Goal: Information Seeking & Learning: Learn about a topic

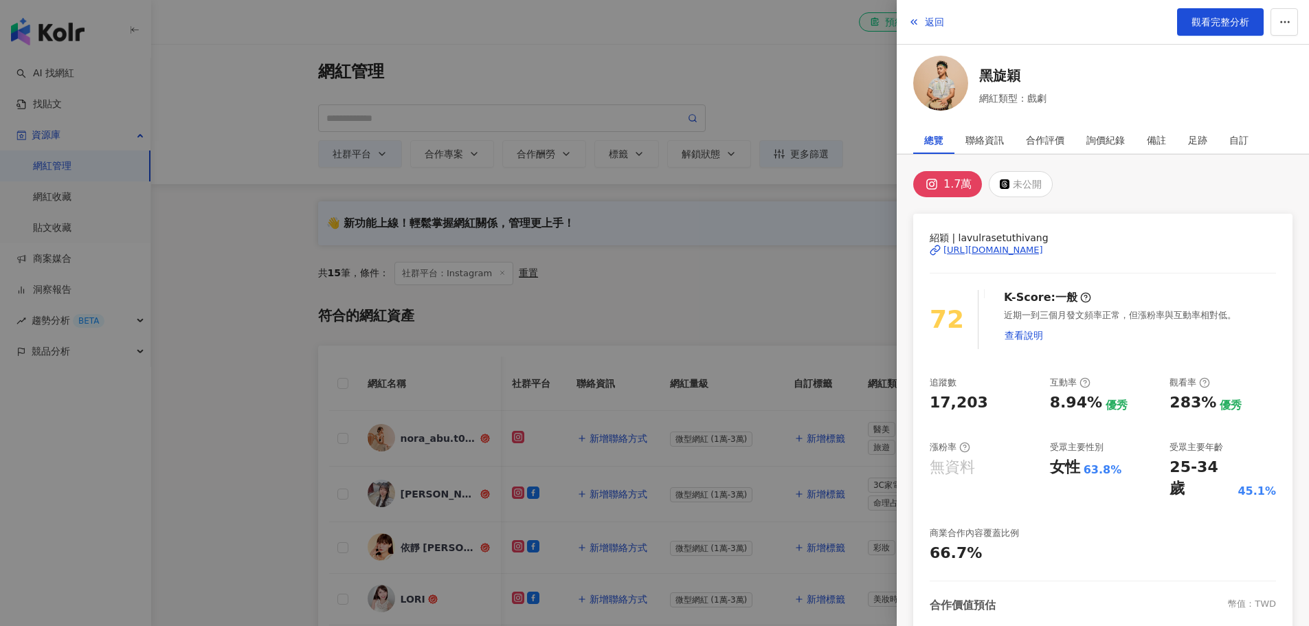
click at [308, 235] on div at bounding box center [654, 313] width 1309 height 626
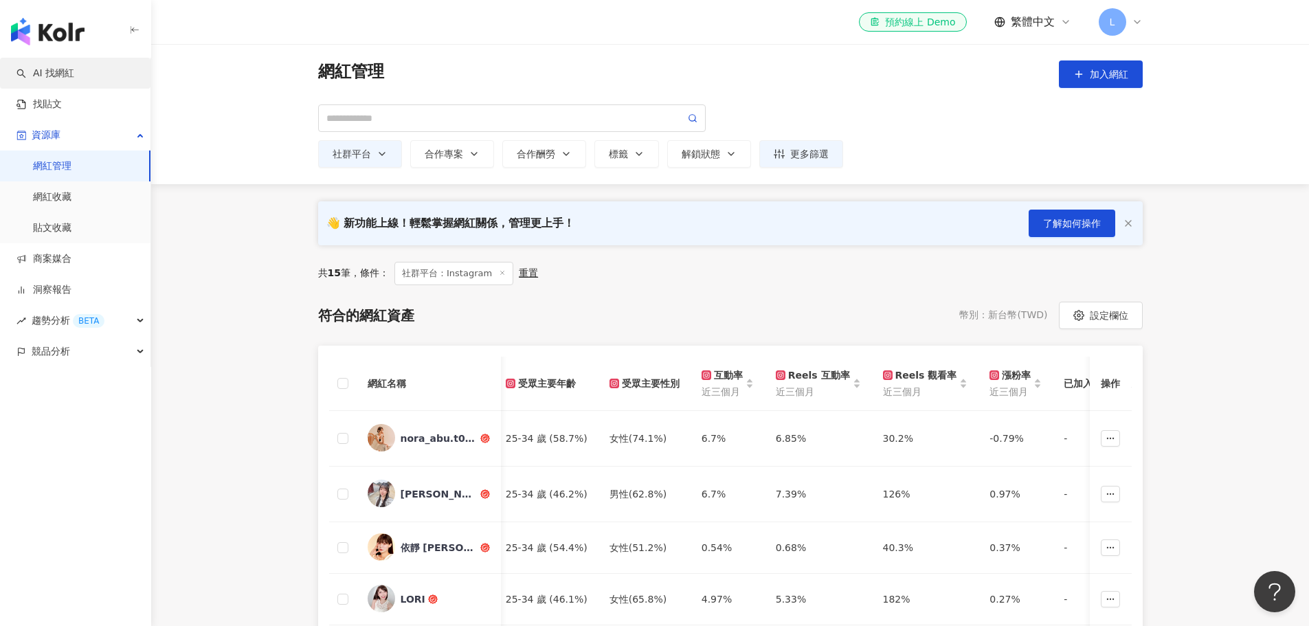
click at [44, 77] on link "AI 找網紅" at bounding box center [45, 74] width 58 height 14
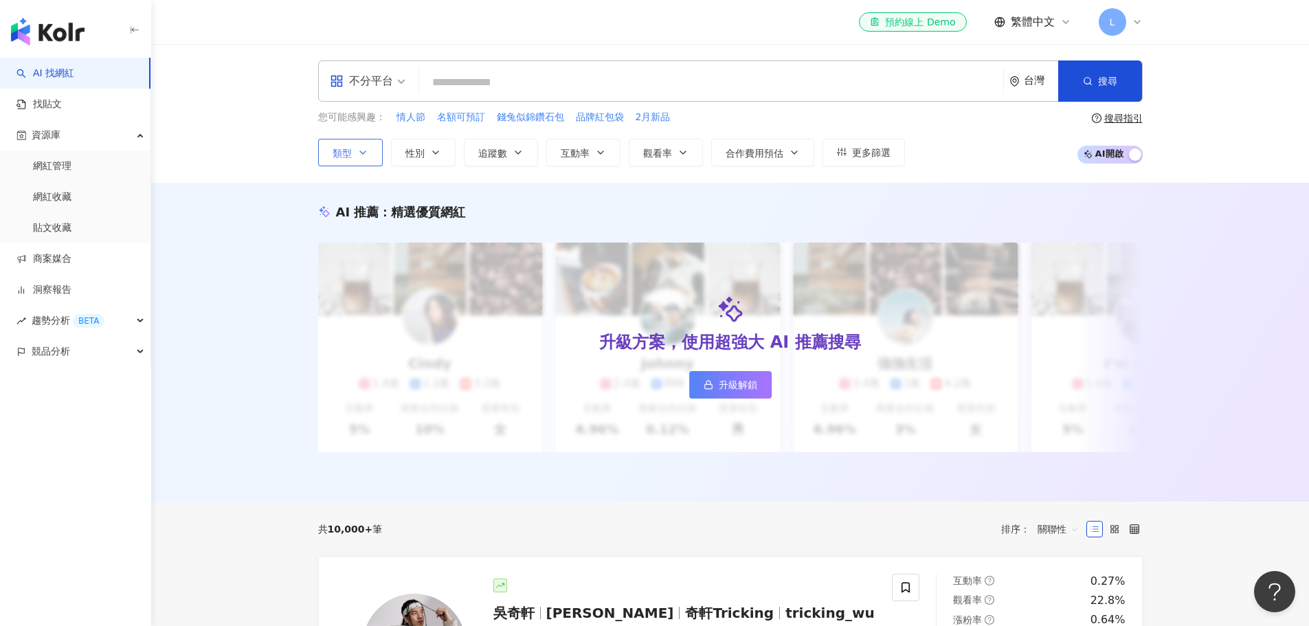
click at [352, 154] on button "類型" at bounding box center [350, 152] width 65 height 27
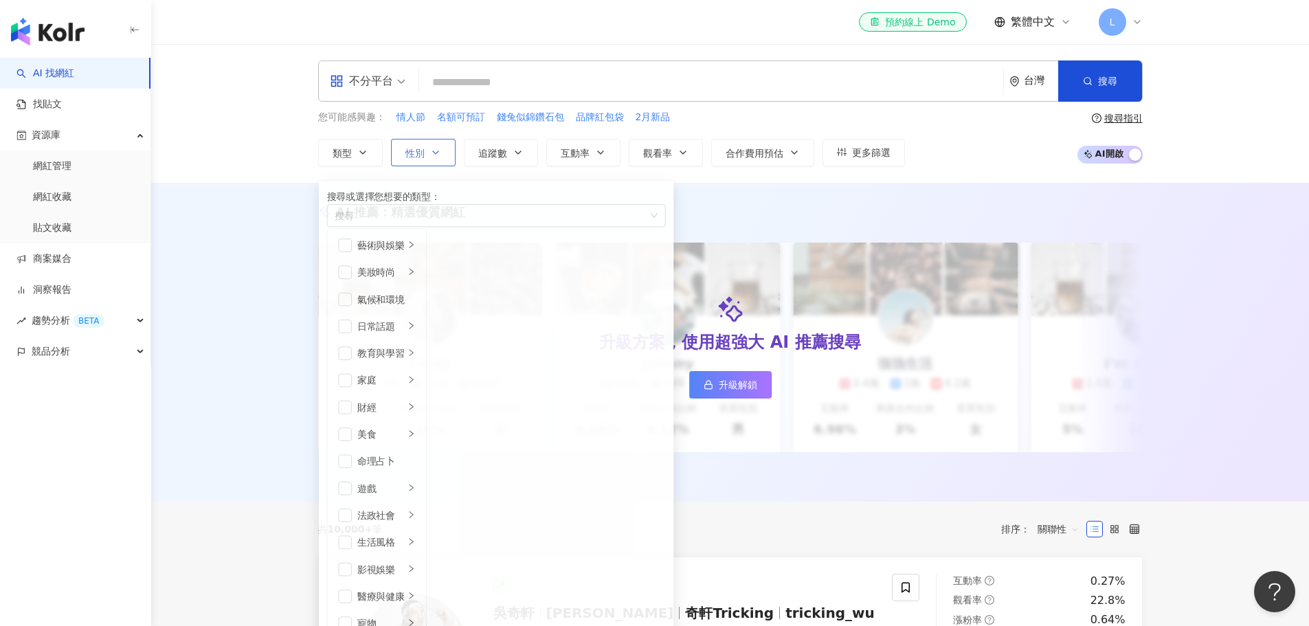
click at [418, 145] on button "性別" at bounding box center [423, 152] width 65 height 27
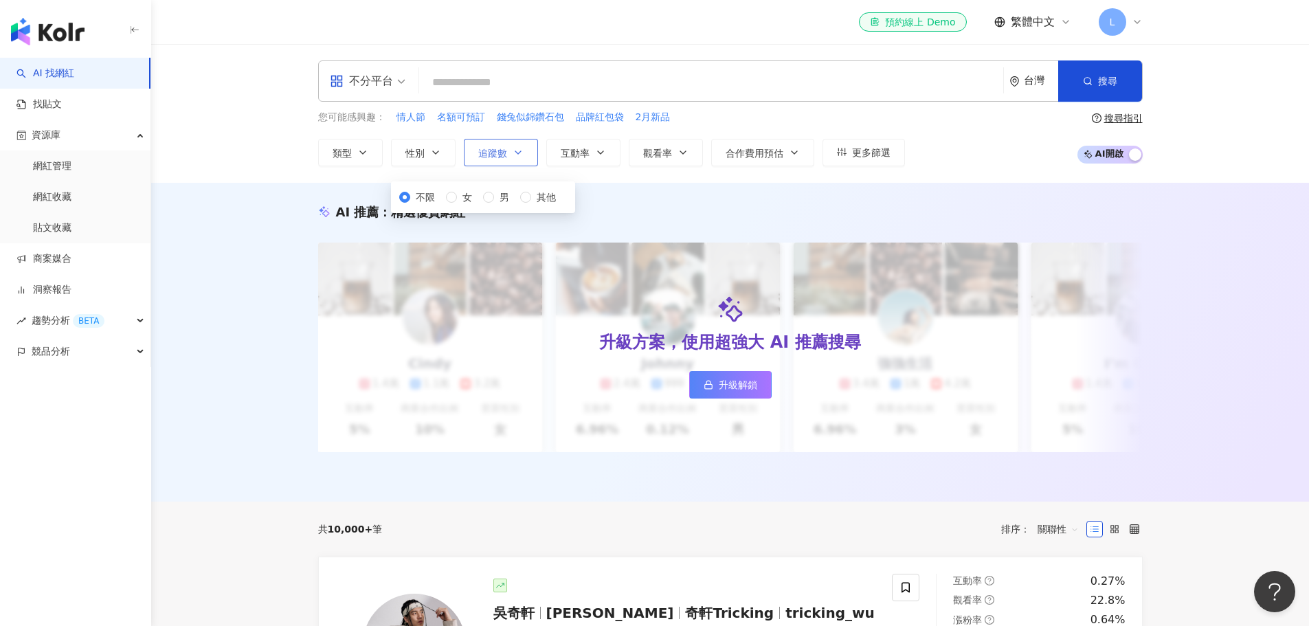
click at [506, 145] on button "追蹤數" at bounding box center [501, 152] width 74 height 27
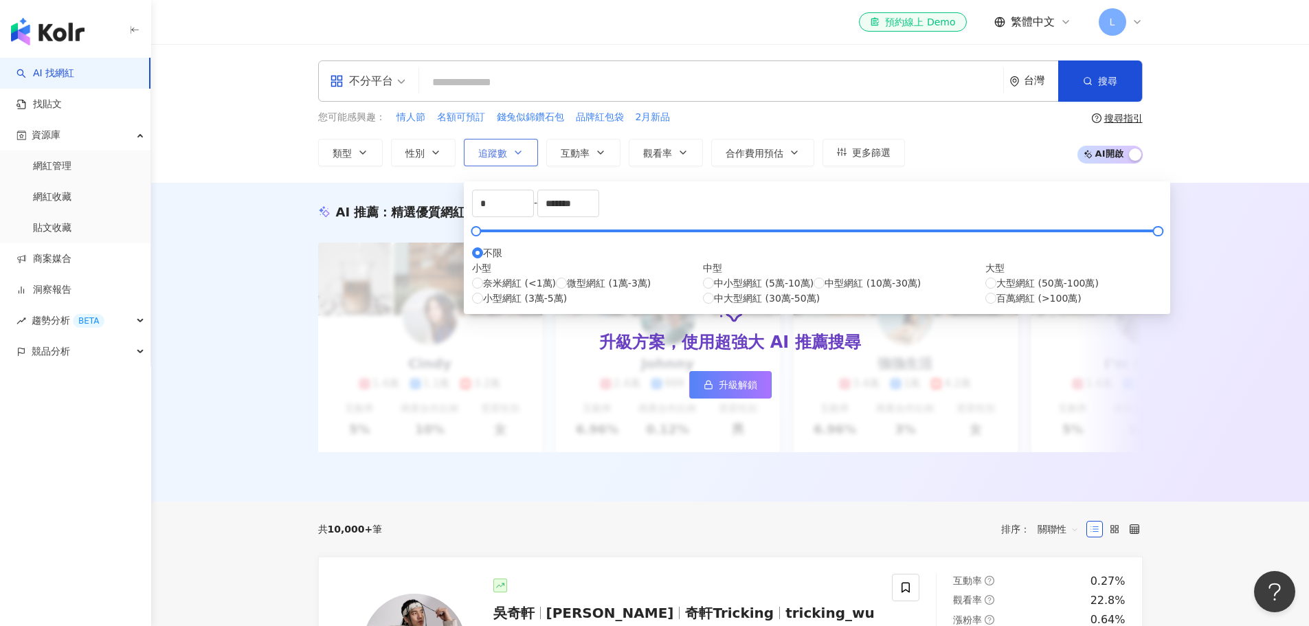
click at [506, 145] on button "追蹤數" at bounding box center [501, 152] width 74 height 27
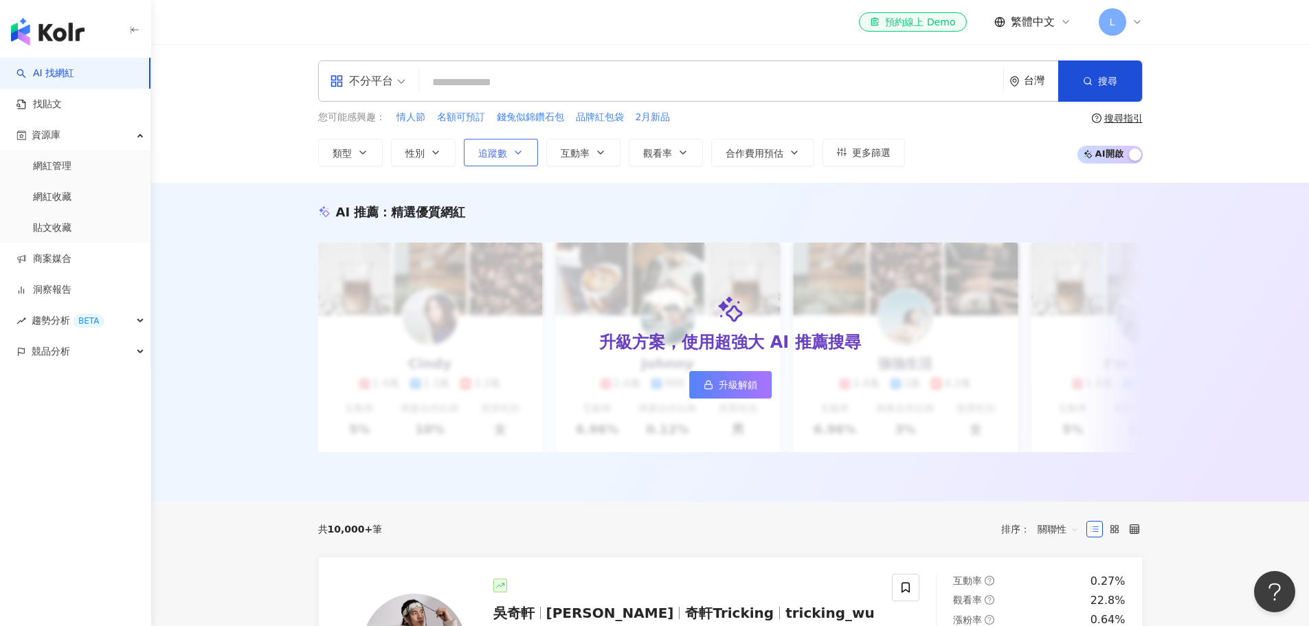
click at [506, 145] on button "追蹤數" at bounding box center [501, 152] width 74 height 27
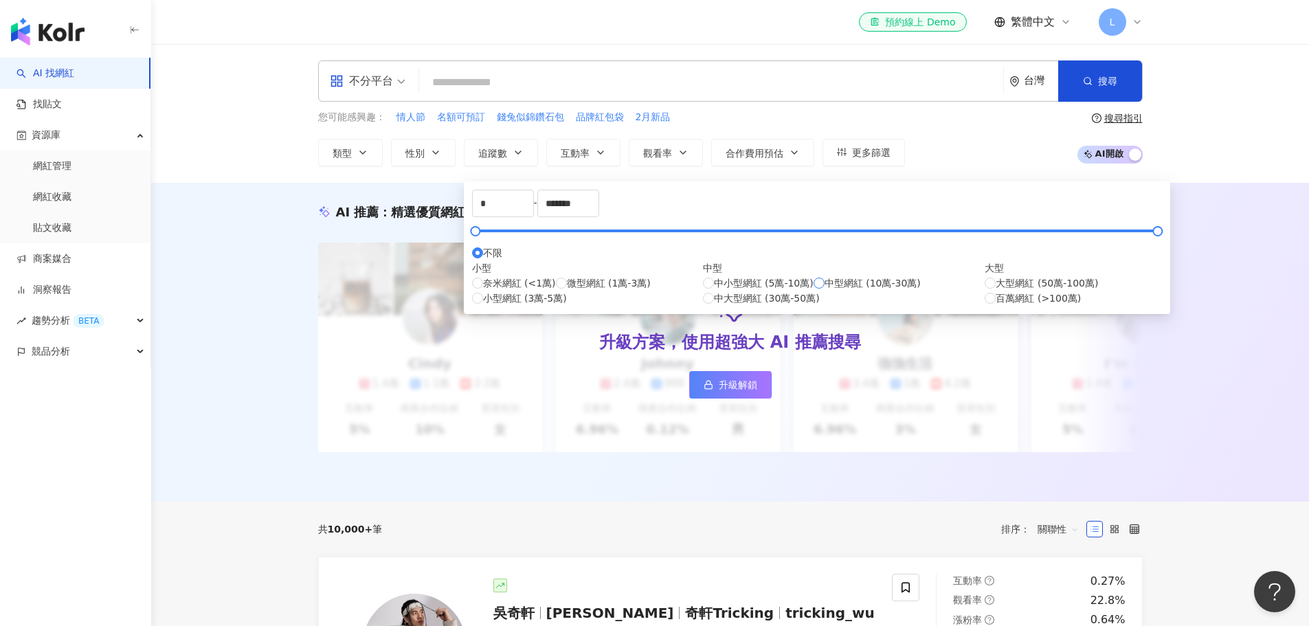
click at [824, 291] on span "中型網紅 (10萬-30萬)" at bounding box center [872, 282] width 96 height 15
type input "******"
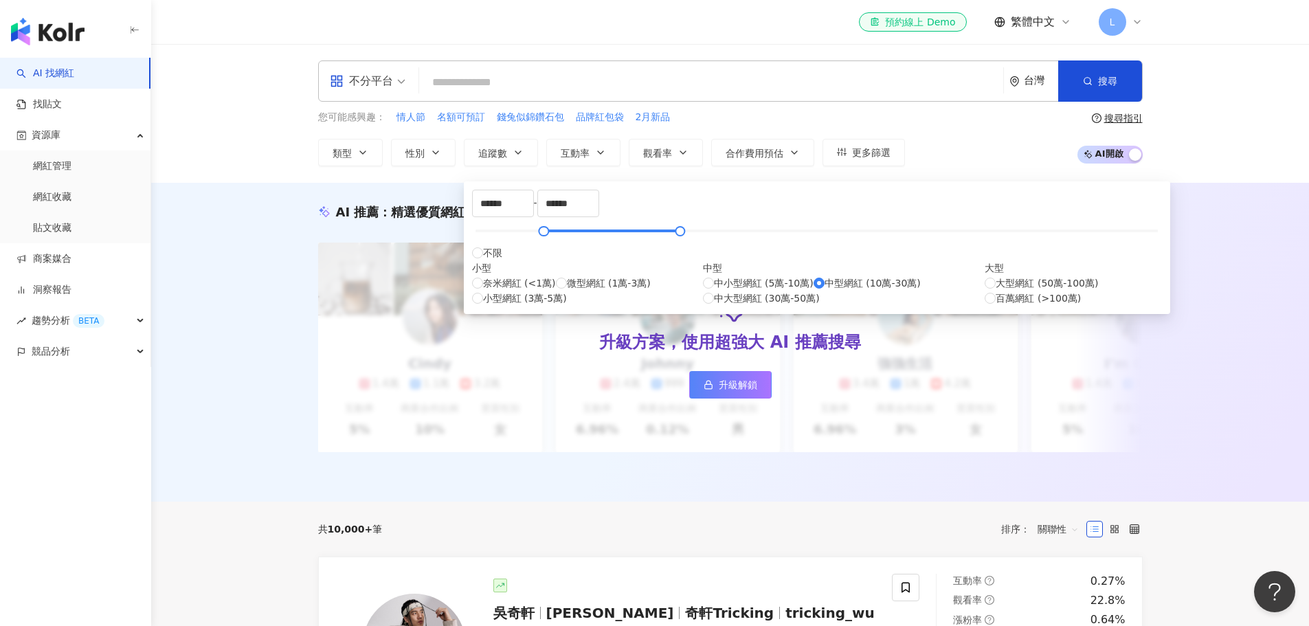
click at [960, 194] on div "AI 推薦 ： 精選優質網紅 升級方案，使用超強大 AI 推薦搜尋 升級解鎖 Cindy 1.4萬 1.1萬 3.2萬 互動率 5% 商業合作比例 10% 受…" at bounding box center [729, 342] width 1157 height 319
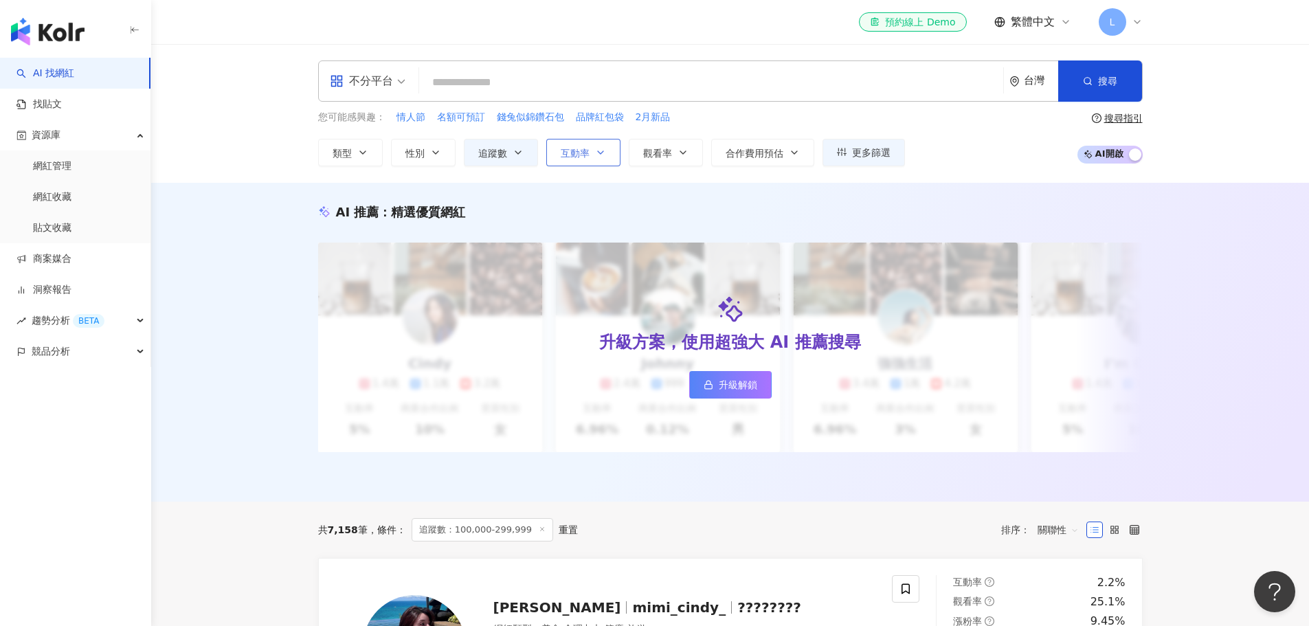
click at [596, 158] on button "互動率" at bounding box center [583, 152] width 74 height 27
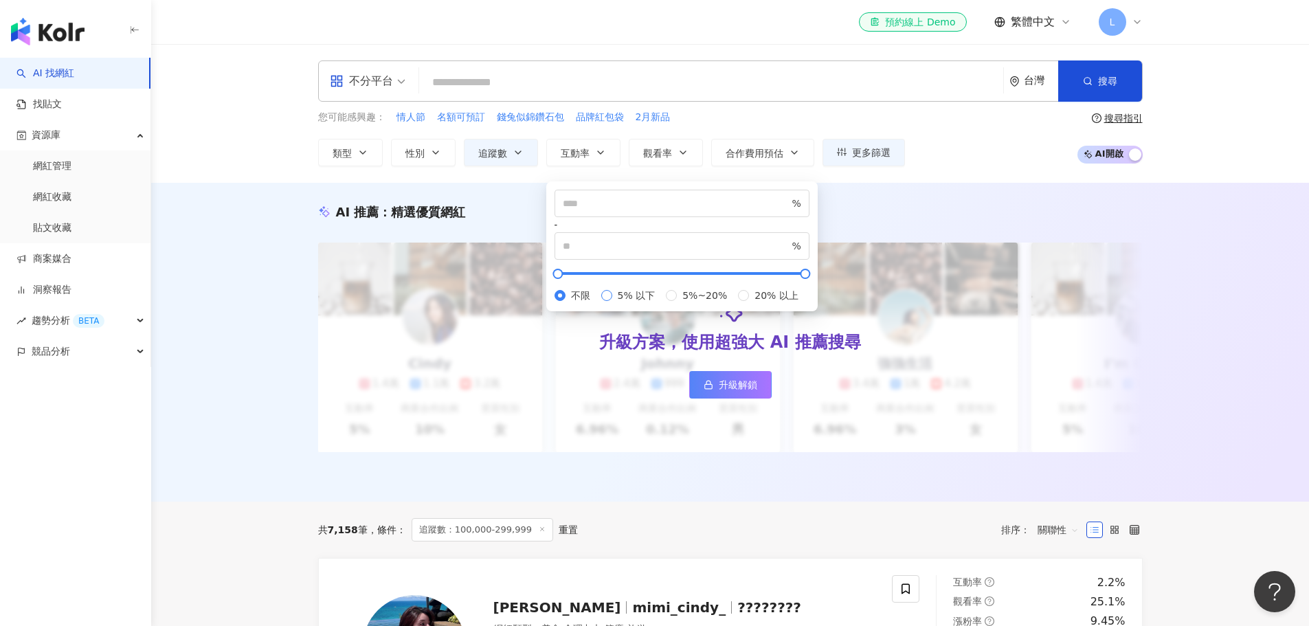
click at [612, 289] on span "5% 以下" at bounding box center [636, 295] width 49 height 15
type input "*"
click at [655, 156] on span "觀看率" at bounding box center [657, 153] width 29 height 11
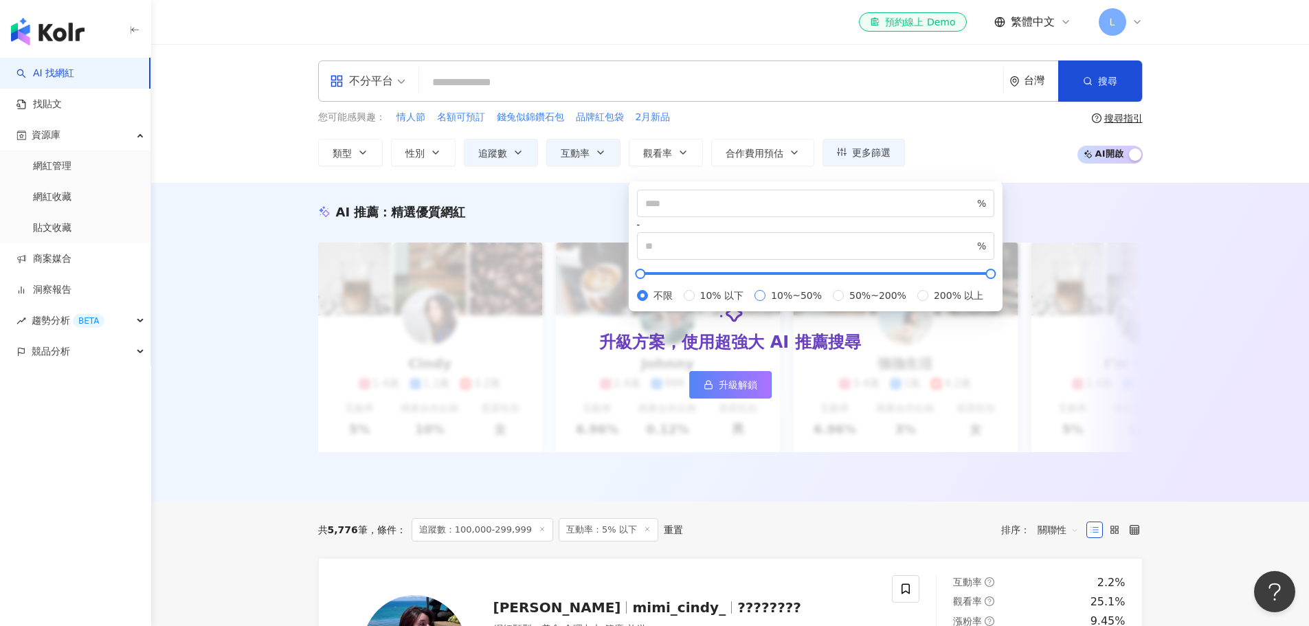
click at [765, 303] on span "10%~50%" at bounding box center [796, 295] width 62 height 15
type input "**"
click at [485, 156] on span "追蹤數" at bounding box center [492, 153] width 29 height 11
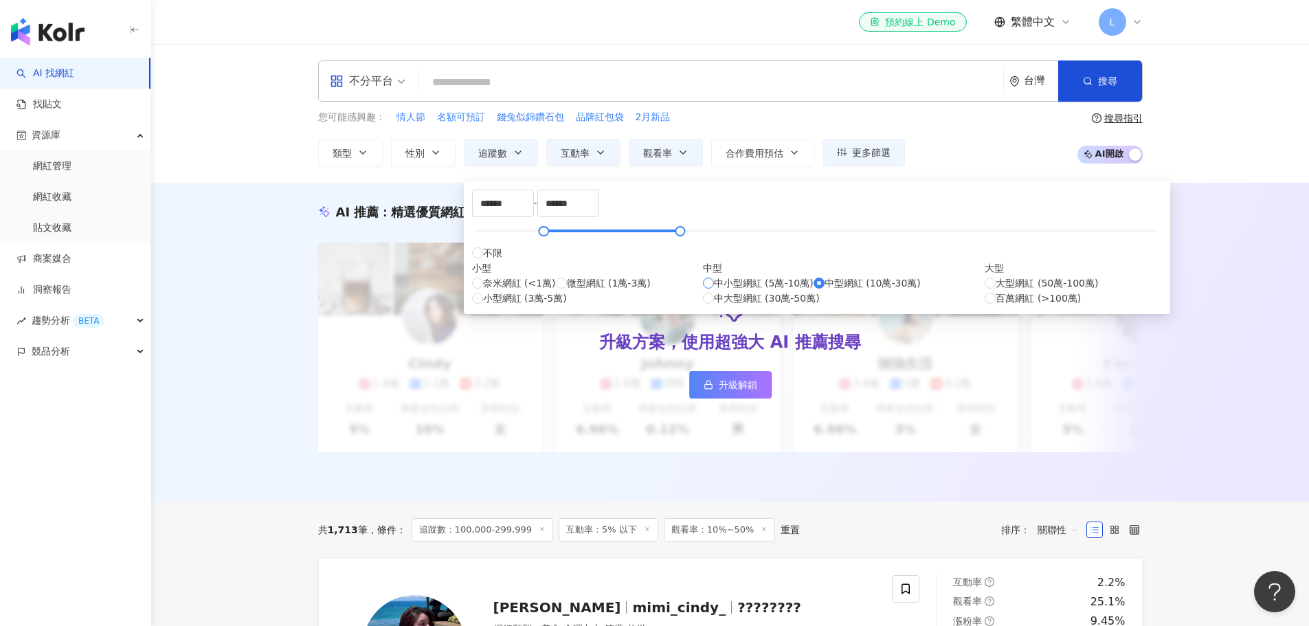
click at [714, 291] on span "中小型網紅 (5萬-10萬)" at bounding box center [764, 282] width 100 height 15
type input "*****"
click at [1212, 263] on div "AI 推薦 ： 精選優質網紅 升級方案，使用超強大 AI 推薦搜尋 升級解鎖 Cindy 1.4萬 1.1萬 3.2萬 互動率 5% 商業合作比例 10% 受…" at bounding box center [729, 342] width 1157 height 319
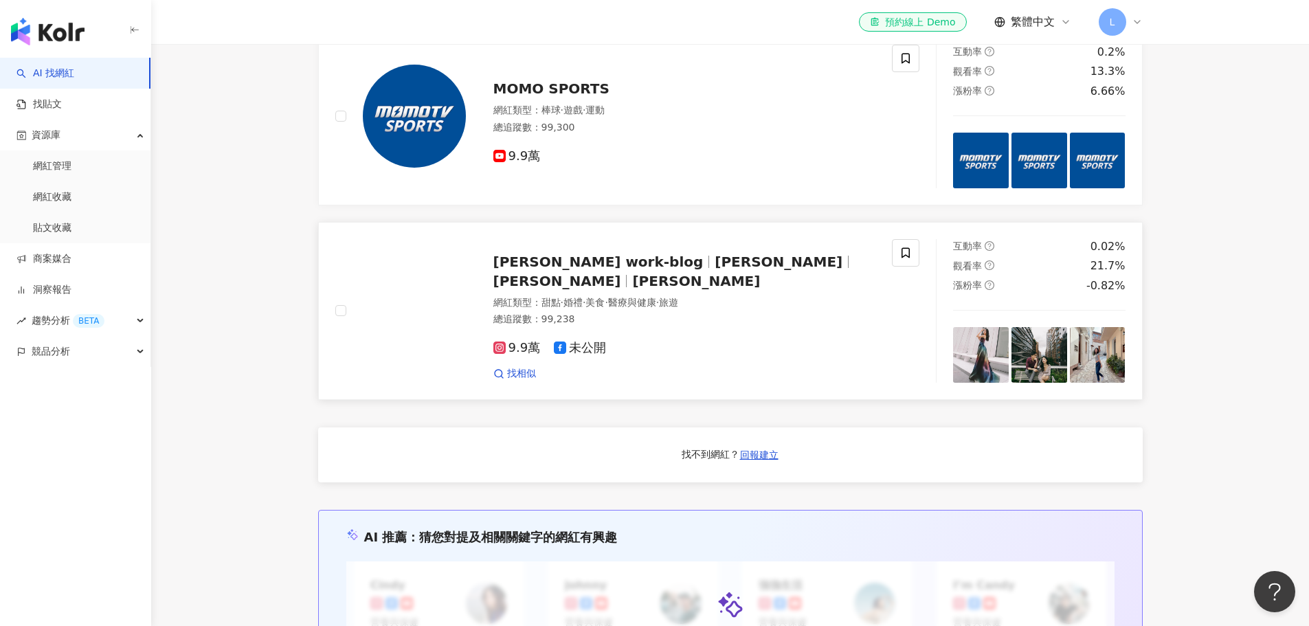
scroll to position [893, 0]
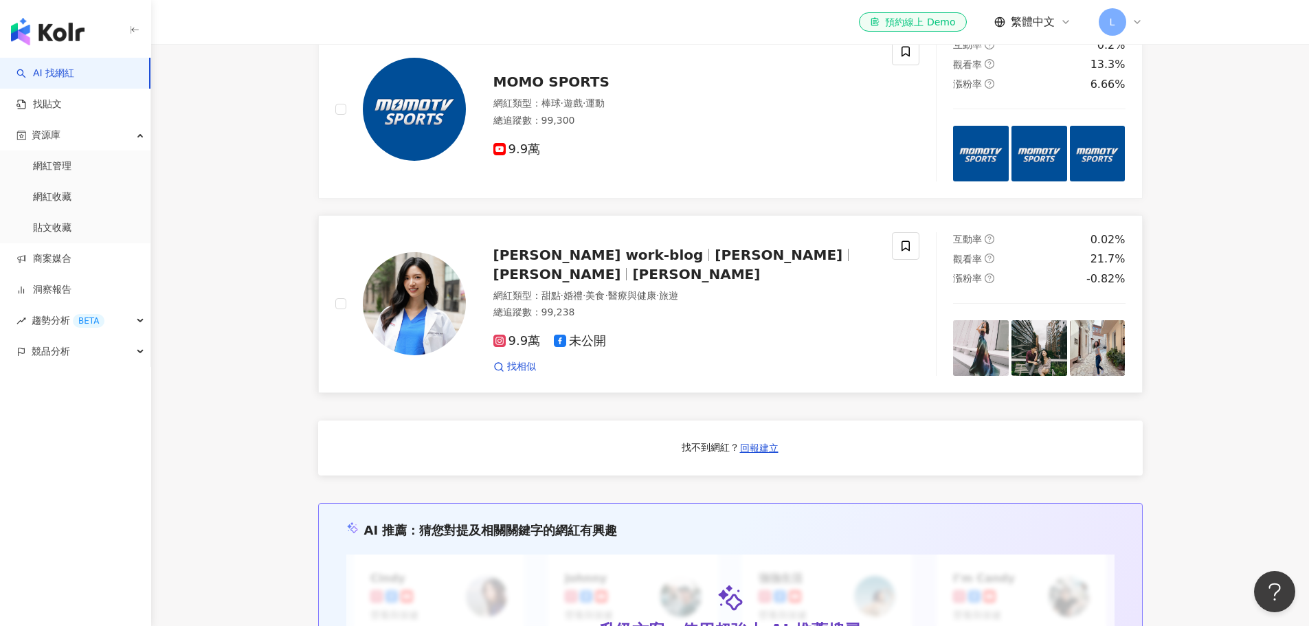
click at [524, 348] on span "9.9萬" at bounding box center [516, 341] width 47 height 14
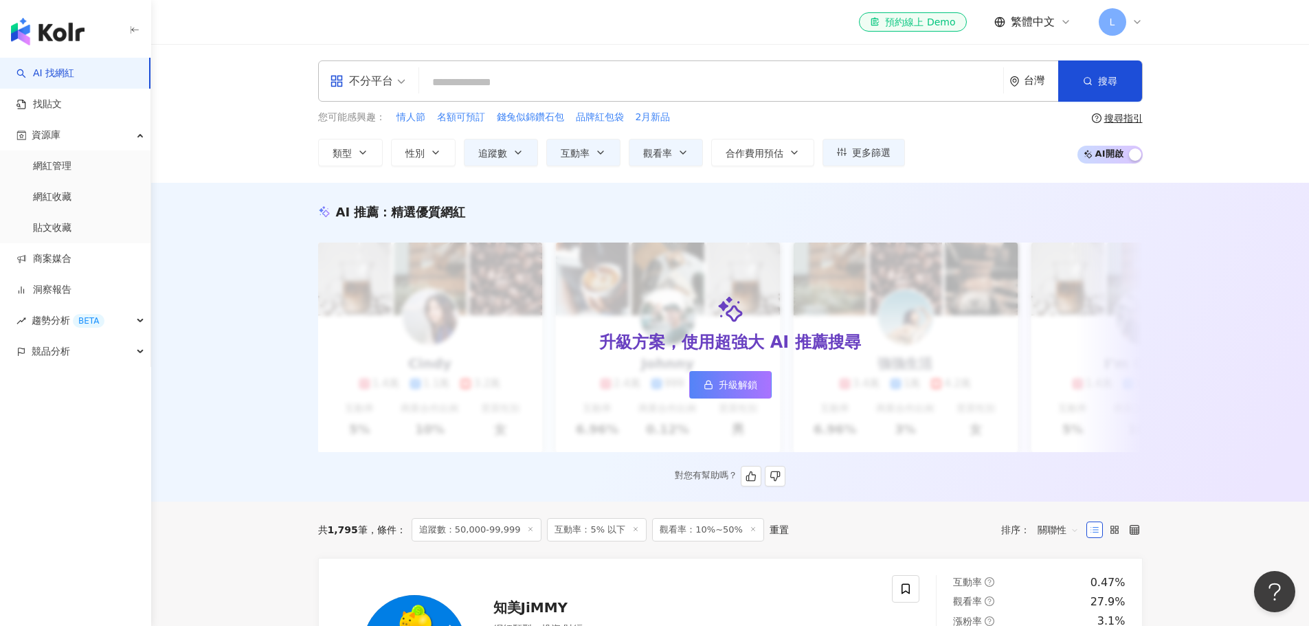
scroll to position [275, 0]
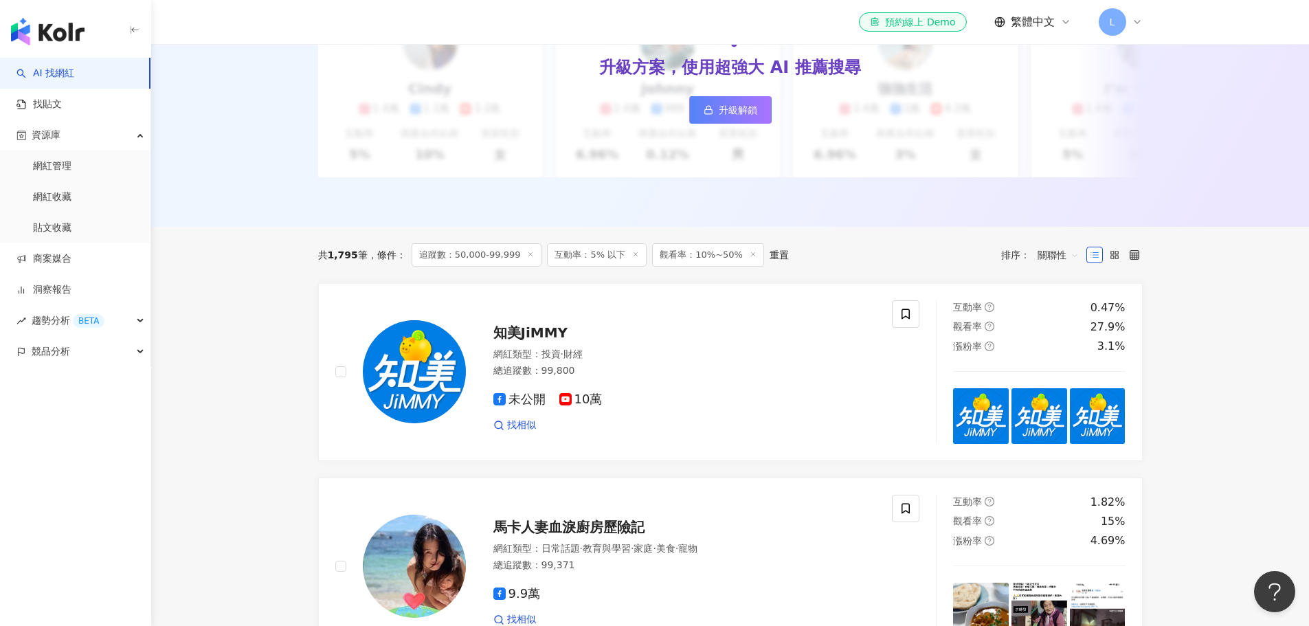
click at [461, 267] on span "追蹤數：50,000-99,999" at bounding box center [476, 254] width 131 height 23
click at [527, 258] on icon at bounding box center [530, 254] width 7 height 7
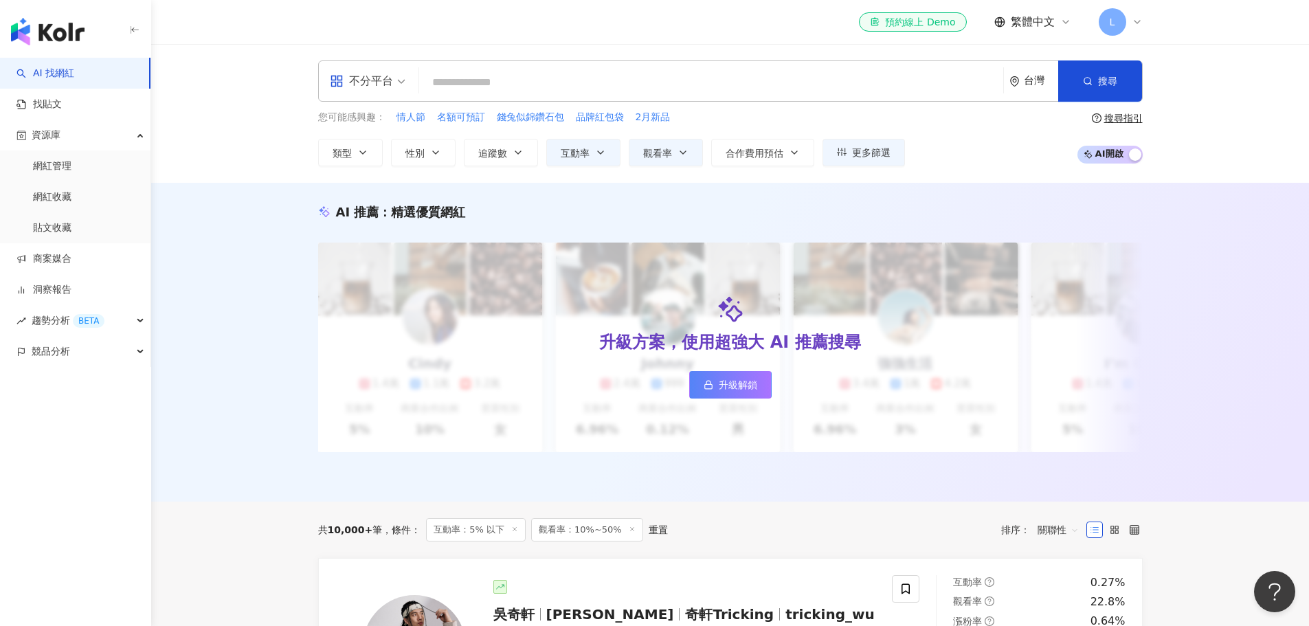
click at [511, 532] on icon at bounding box center [514, 529] width 7 height 7
click at [523, 532] on icon at bounding box center [526, 529] width 7 height 7
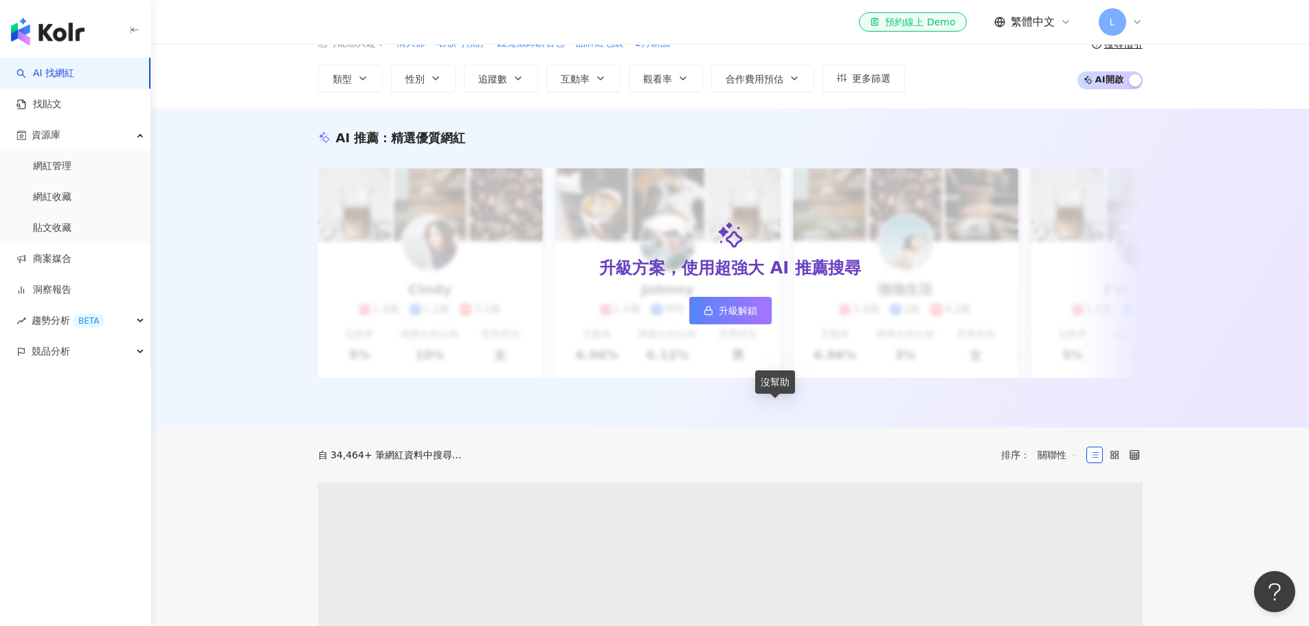
scroll to position [206, 0]
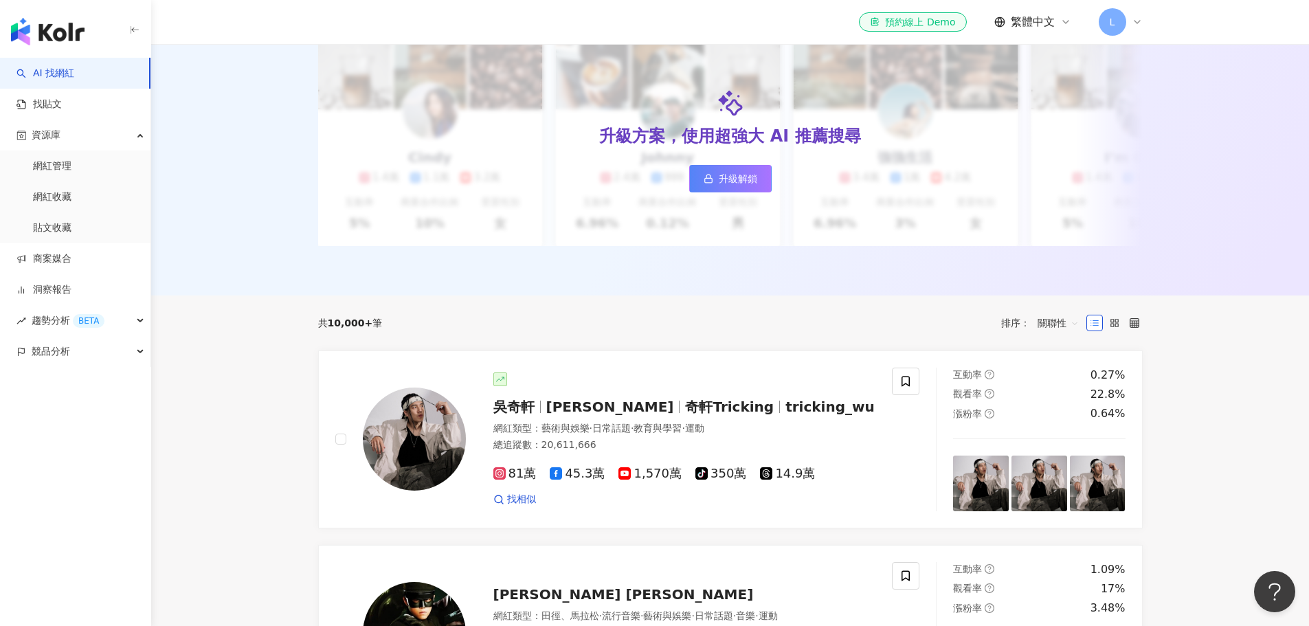
click at [1054, 332] on span "關聯性" at bounding box center [1057, 323] width 41 height 22
click at [1055, 386] on div "追蹤數" at bounding box center [1058, 384] width 34 height 15
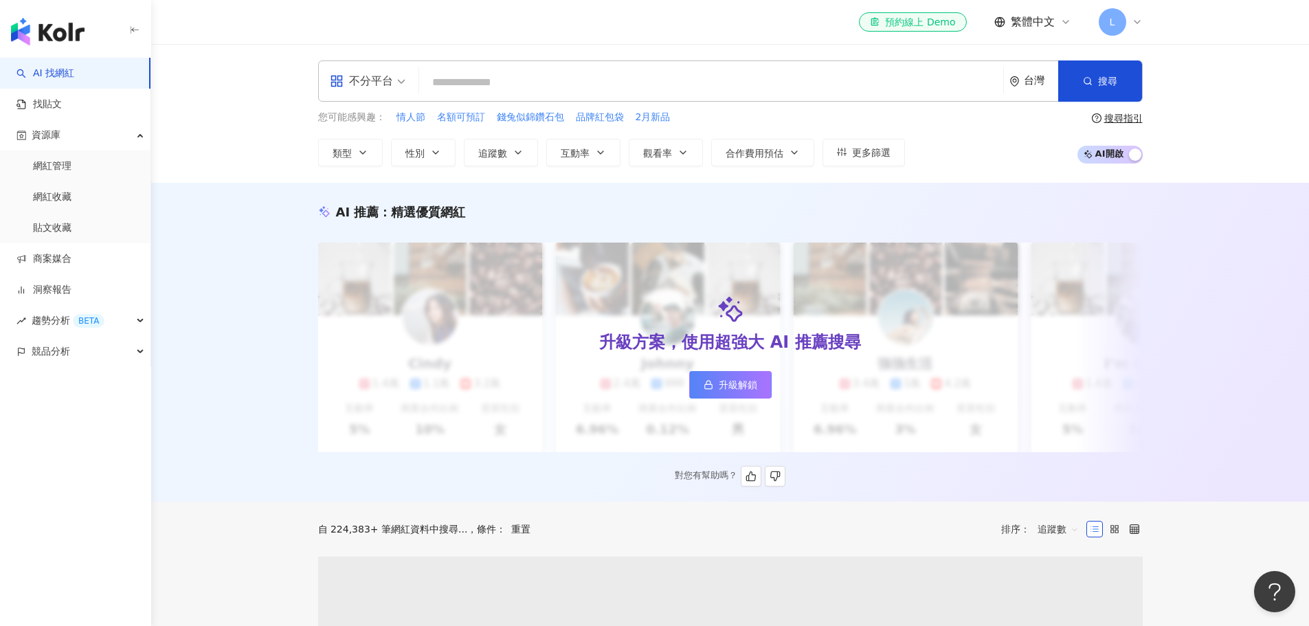
scroll to position [275, 0]
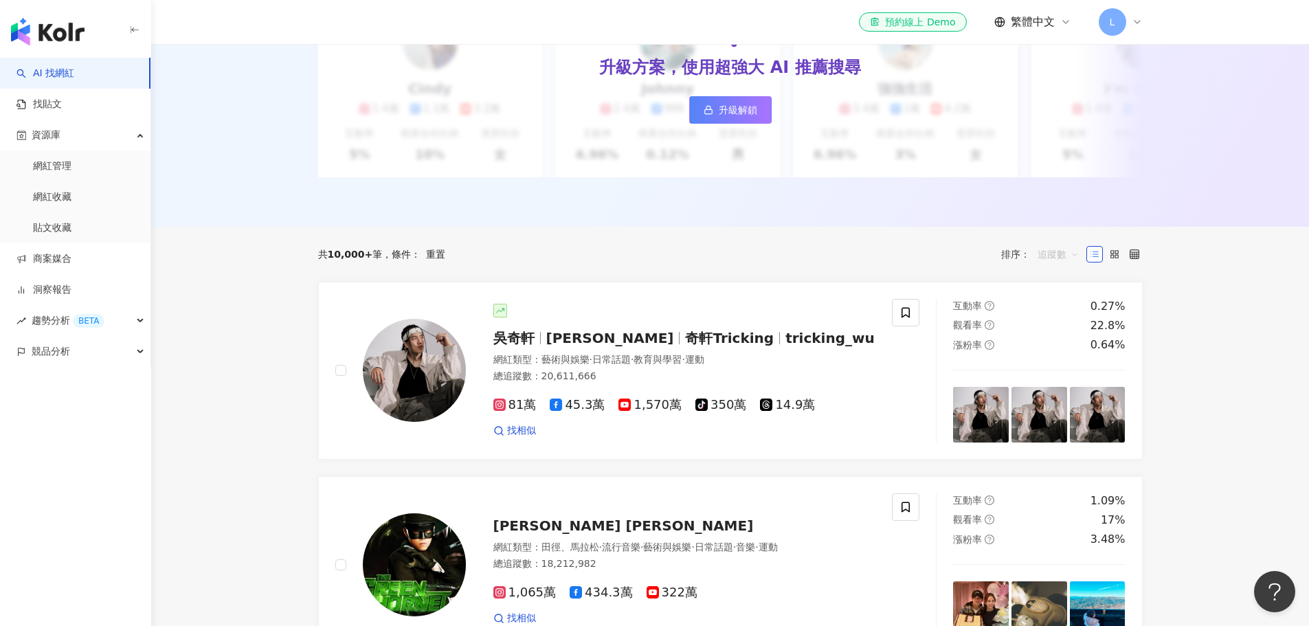
click at [1064, 265] on span "追蹤數" at bounding box center [1057, 254] width 41 height 22
click at [526, 276] on div "共 10,000+ 筆 條件 ： 重置 排序： 追蹤數" at bounding box center [730, 254] width 824 height 55
click at [431, 260] on div "重置" at bounding box center [435, 254] width 19 height 11
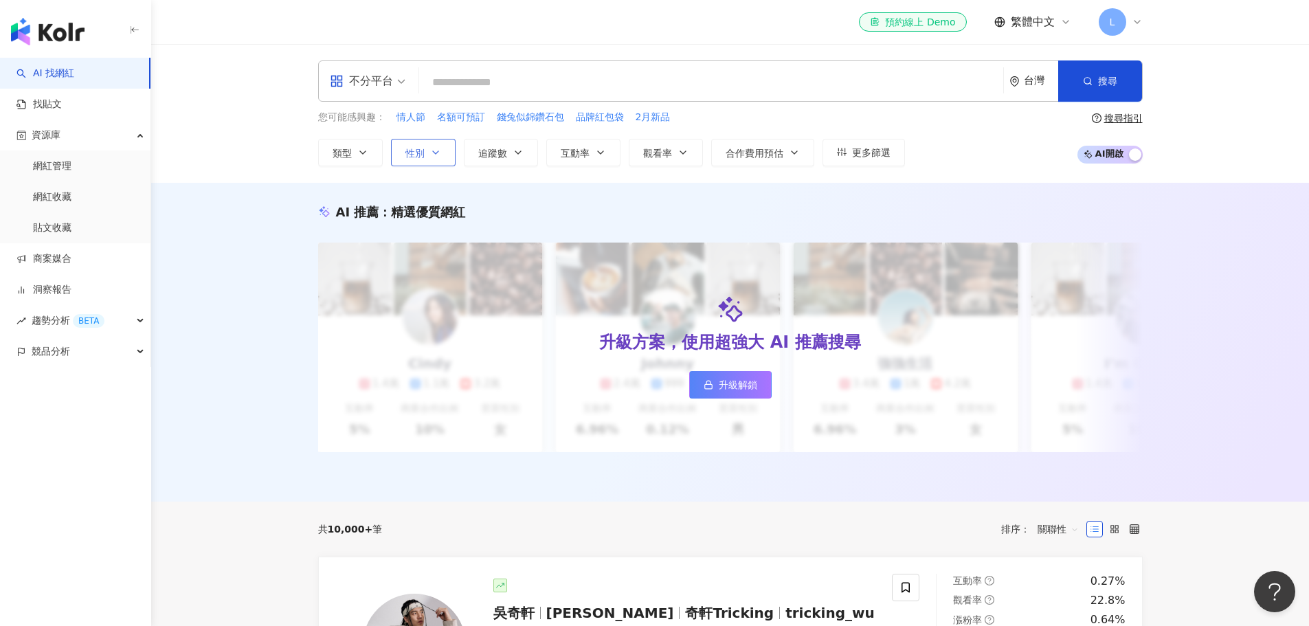
click at [440, 157] on icon "button" at bounding box center [435, 152] width 11 height 11
click at [457, 205] on span "女" at bounding box center [467, 197] width 21 height 15
click at [512, 150] on icon "button" at bounding box center [517, 152] width 11 height 11
type input "*"
type input "*******"
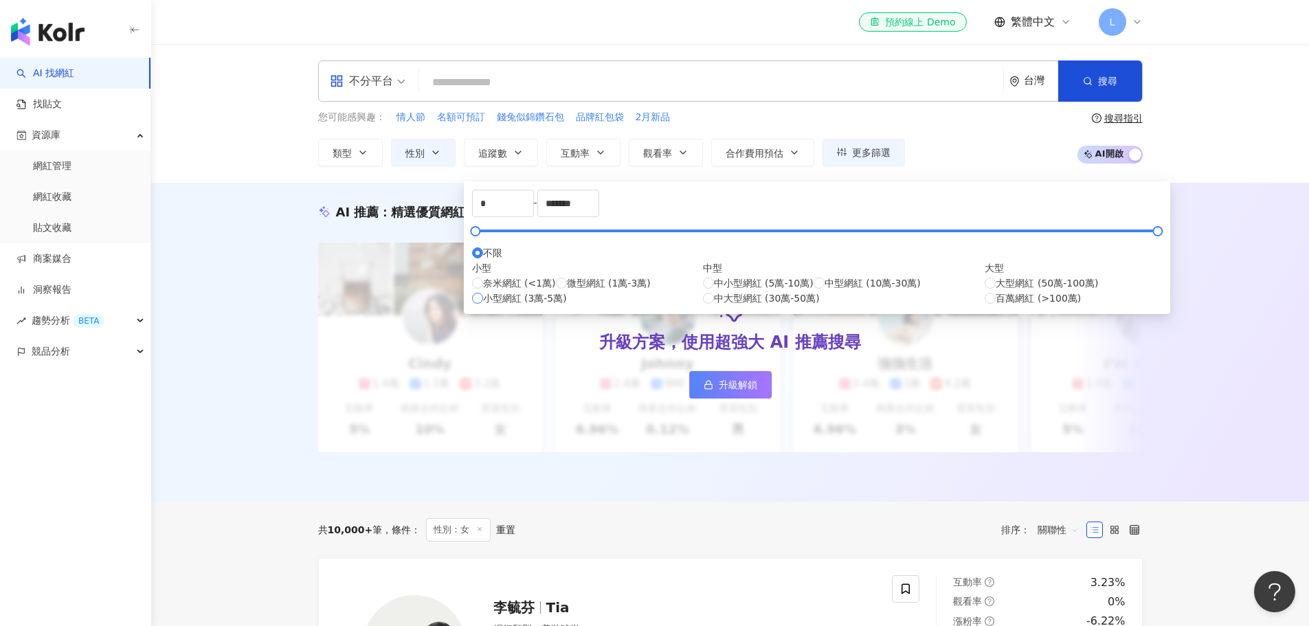
click at [532, 306] on span "小型網紅 (3萬-5萬)" at bounding box center [525, 298] width 84 height 15
type input "*****"
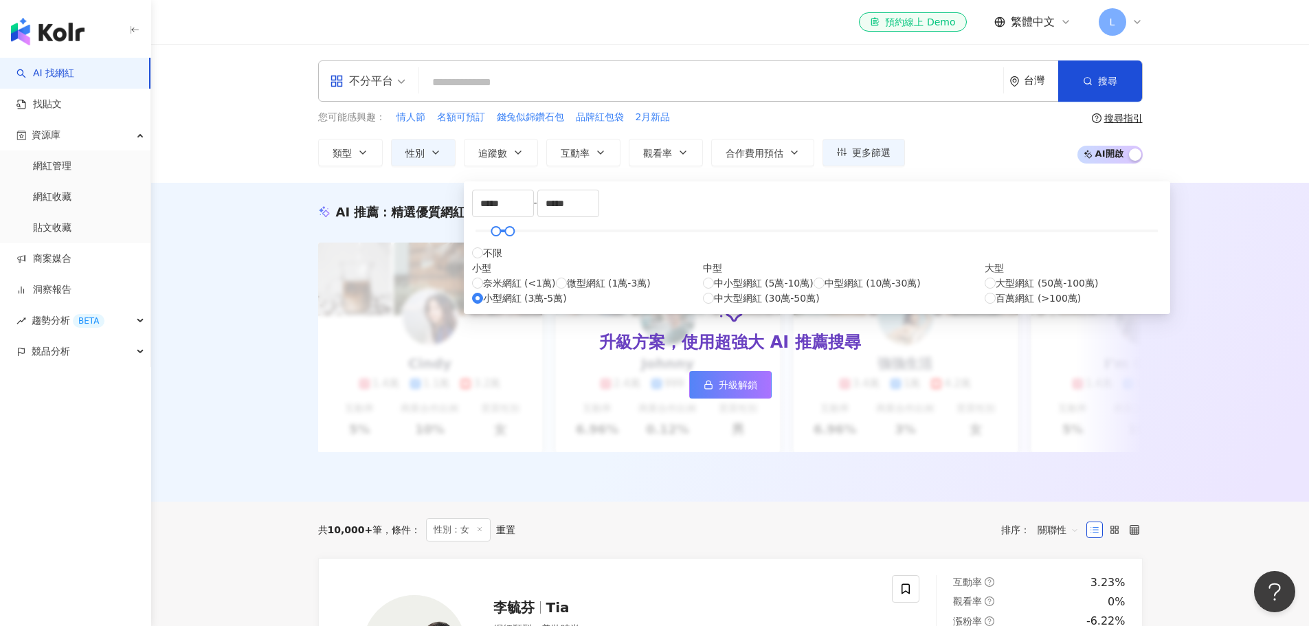
click at [930, 142] on div "您可能感興趣： 情人節 名額可預訂 錢兔似錦鑽石包 品牌紅包袋 2月新品 類型 性別 追蹤數 互動率 觀看率 合作費用預估 更多篩選 不限 女 男 其他 **…" at bounding box center [730, 138] width 824 height 56
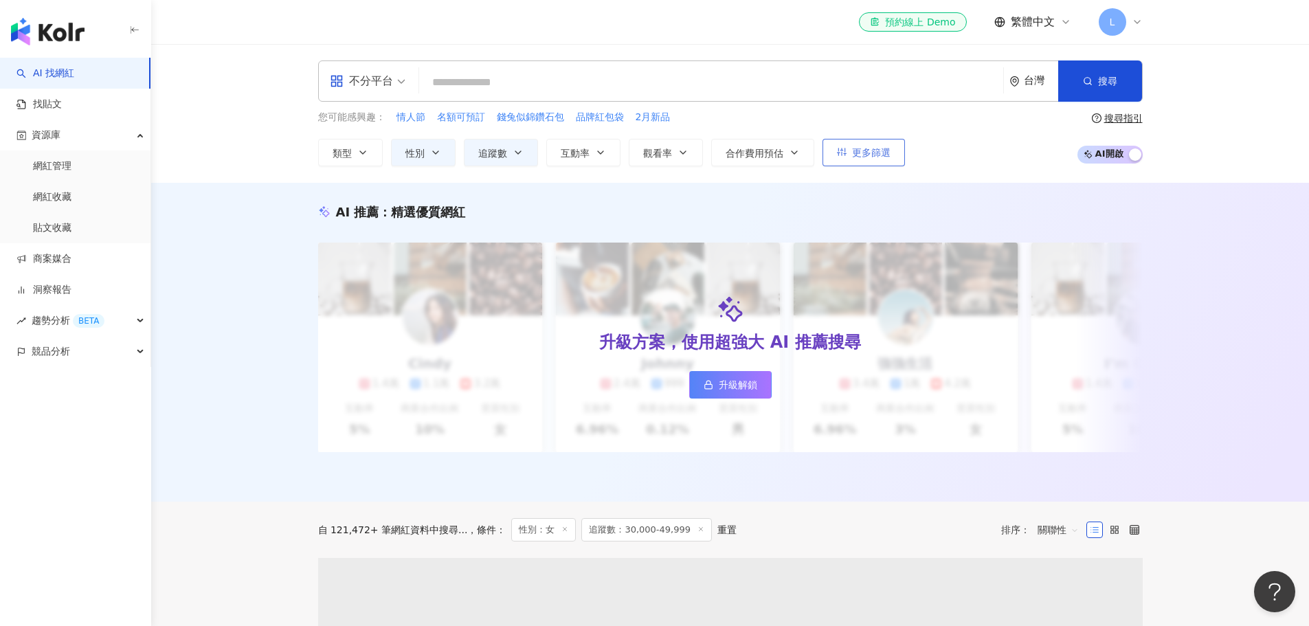
click at [865, 152] on span "更多篩選" at bounding box center [871, 152] width 38 height 11
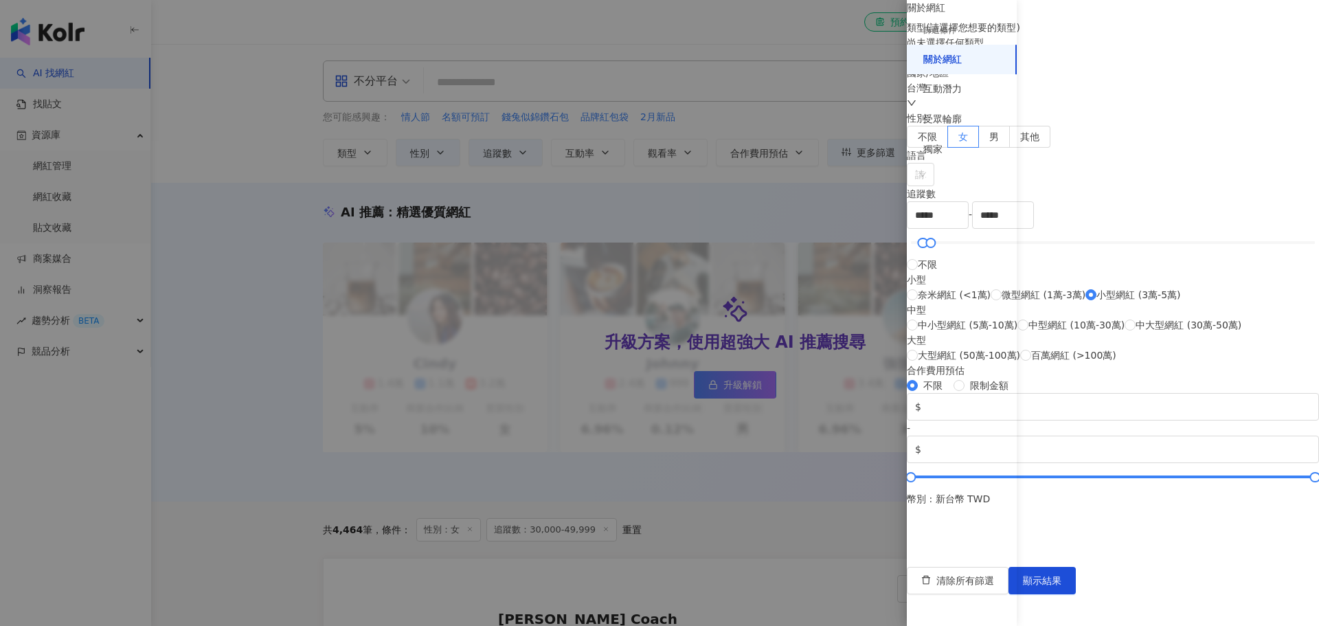
click at [835, 122] on div at bounding box center [659, 313] width 1319 height 626
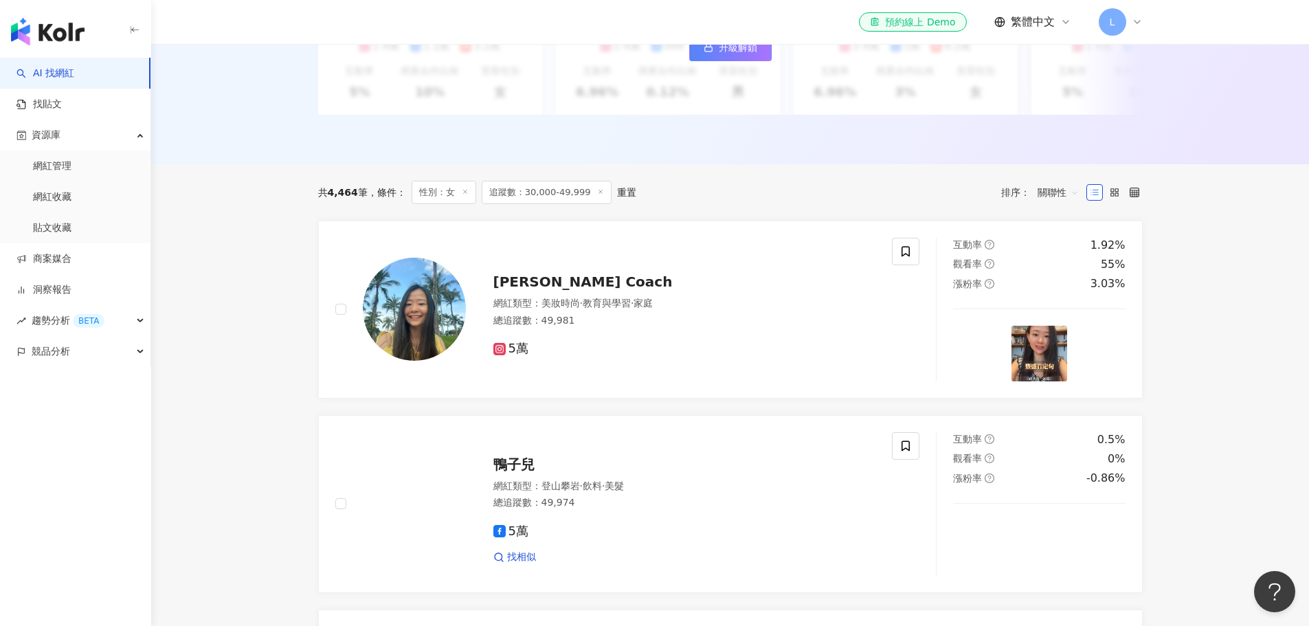
scroll to position [343, 0]
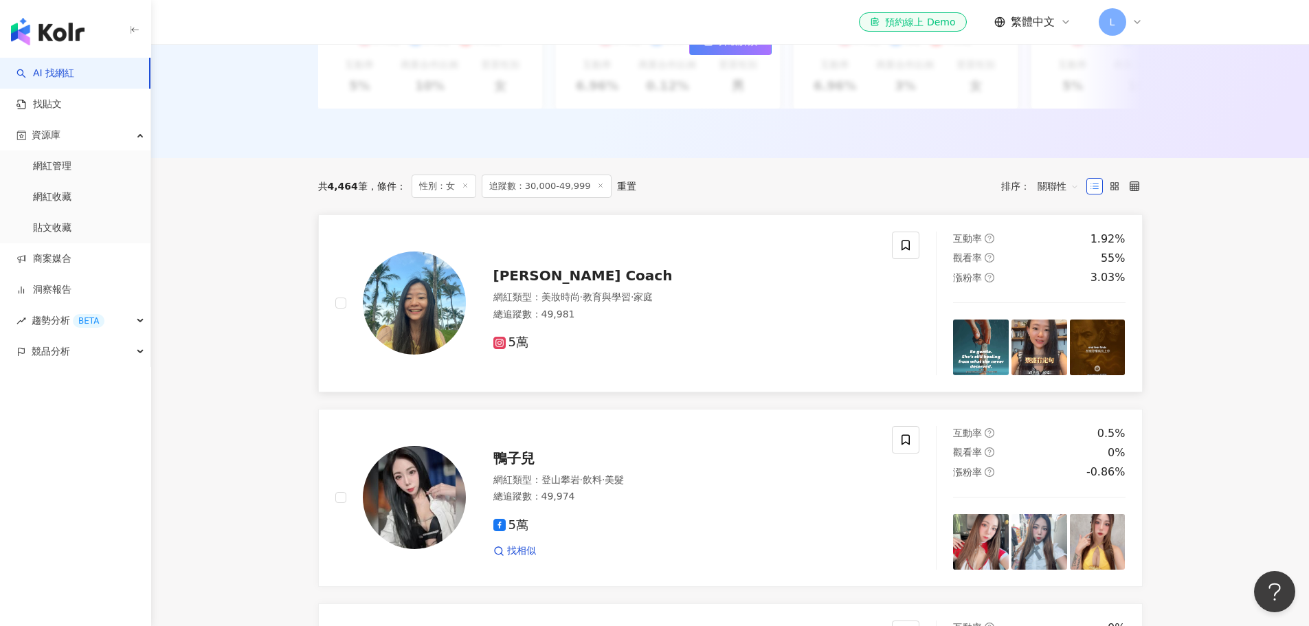
click at [552, 284] on span "Angel Coach" at bounding box center [582, 275] width 179 height 16
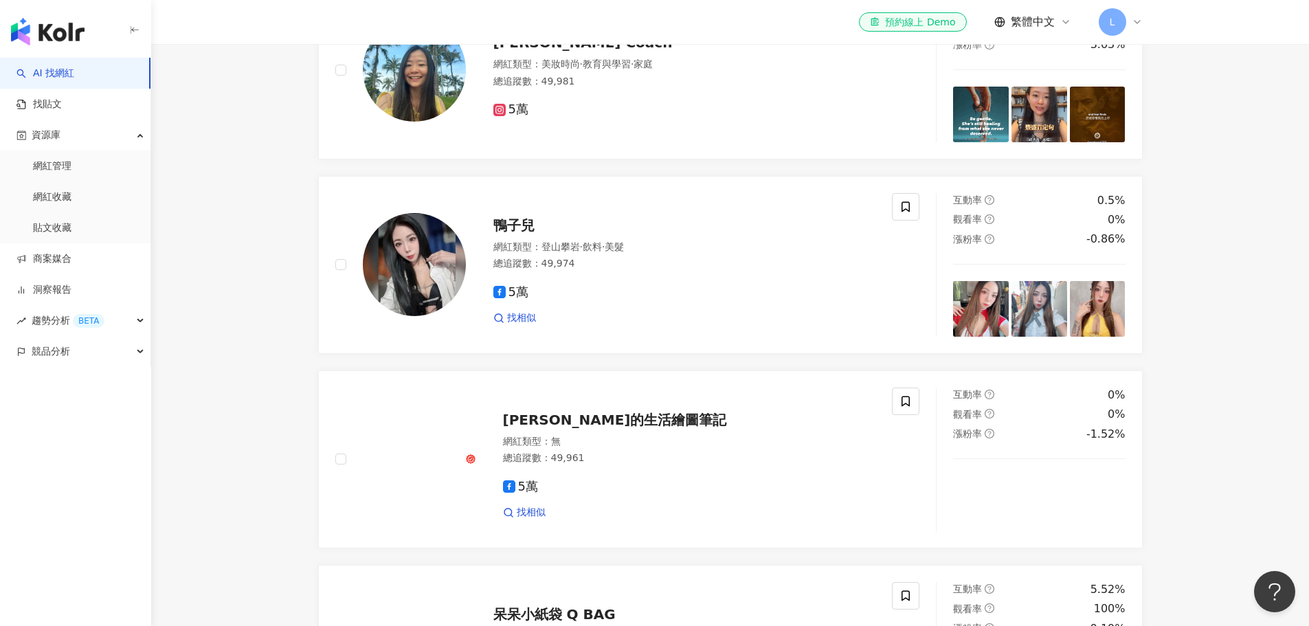
scroll to position [550, 0]
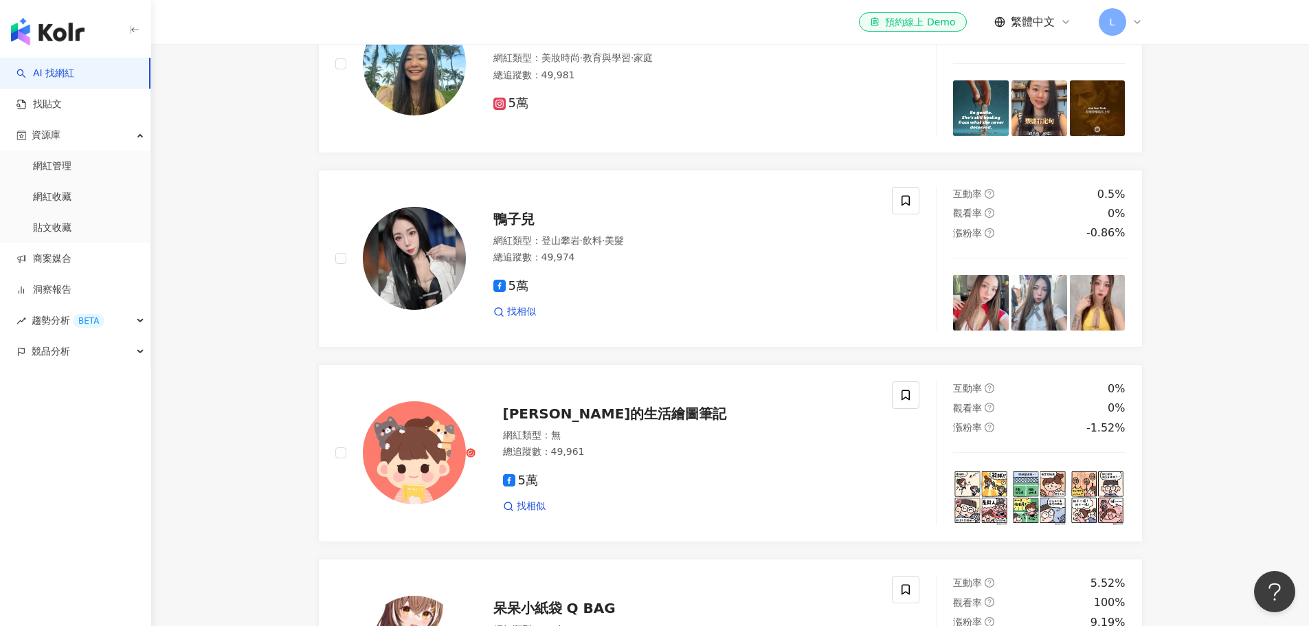
drag, startPoint x: 510, startPoint y: 261, endPoint x: 265, endPoint y: 278, distance: 245.1
click at [231, 278] on main "不分平台 台灣 搜尋 您可能感興趣： 情人節 名額可預訂 錢兔似錦鑽石包 品牌紅包袋 2月新品 類型 性別 追蹤數 互動率 觀看率 合作費用預估 更多篩選 篩…" at bounding box center [729, 473] width 1157 height 1958
click at [527, 227] on span "鴨子兒" at bounding box center [513, 219] width 41 height 16
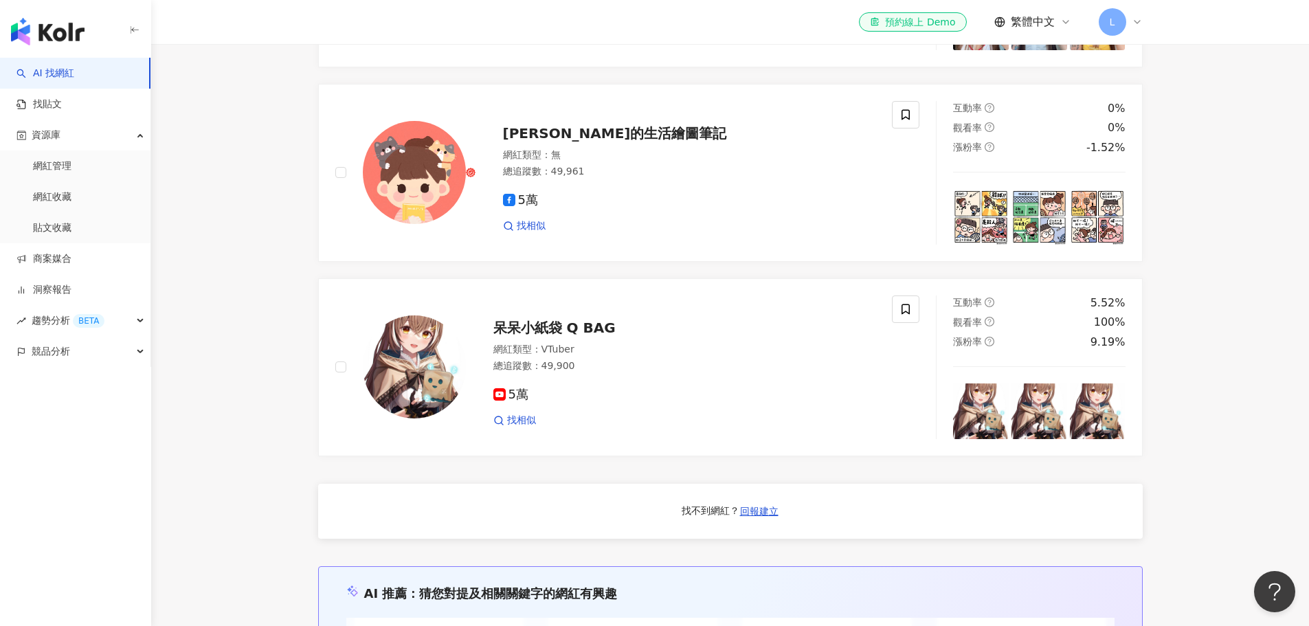
scroll to position [679, 0]
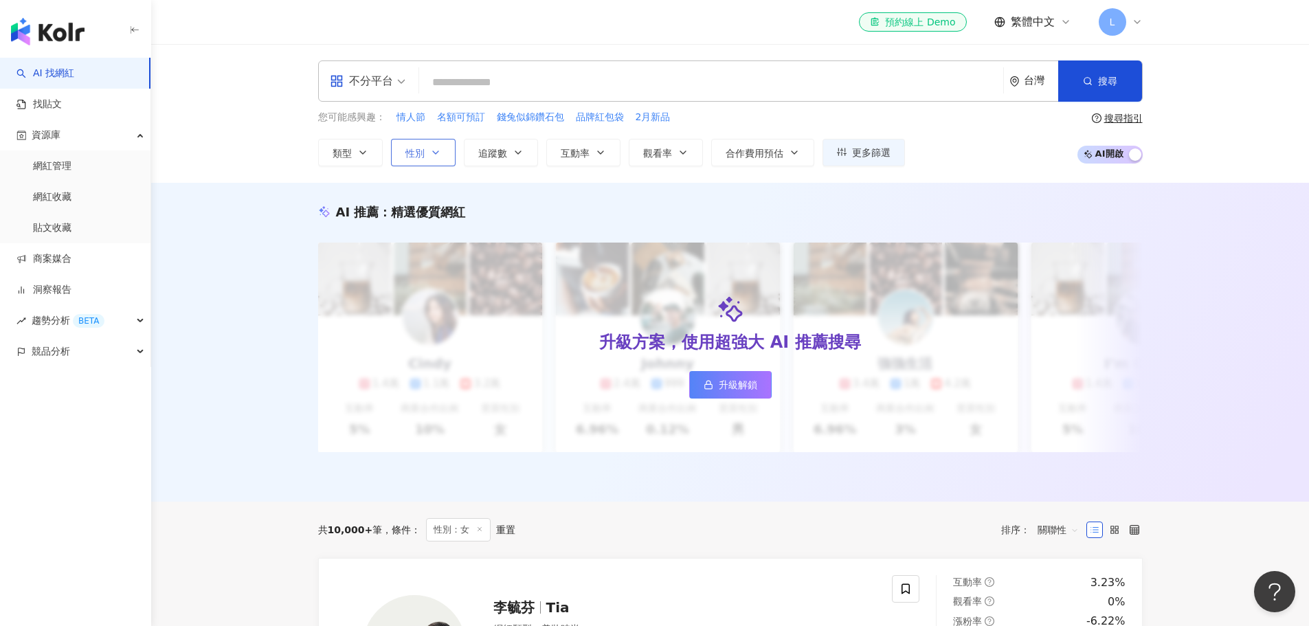
click at [429, 154] on button "性別" at bounding box center [423, 152] width 65 height 27
click at [433, 203] on span "不限" at bounding box center [425, 197] width 30 height 15
click at [480, 151] on span "追蹤數" at bounding box center [492, 153] width 29 height 11
type input "*"
type input "*******"
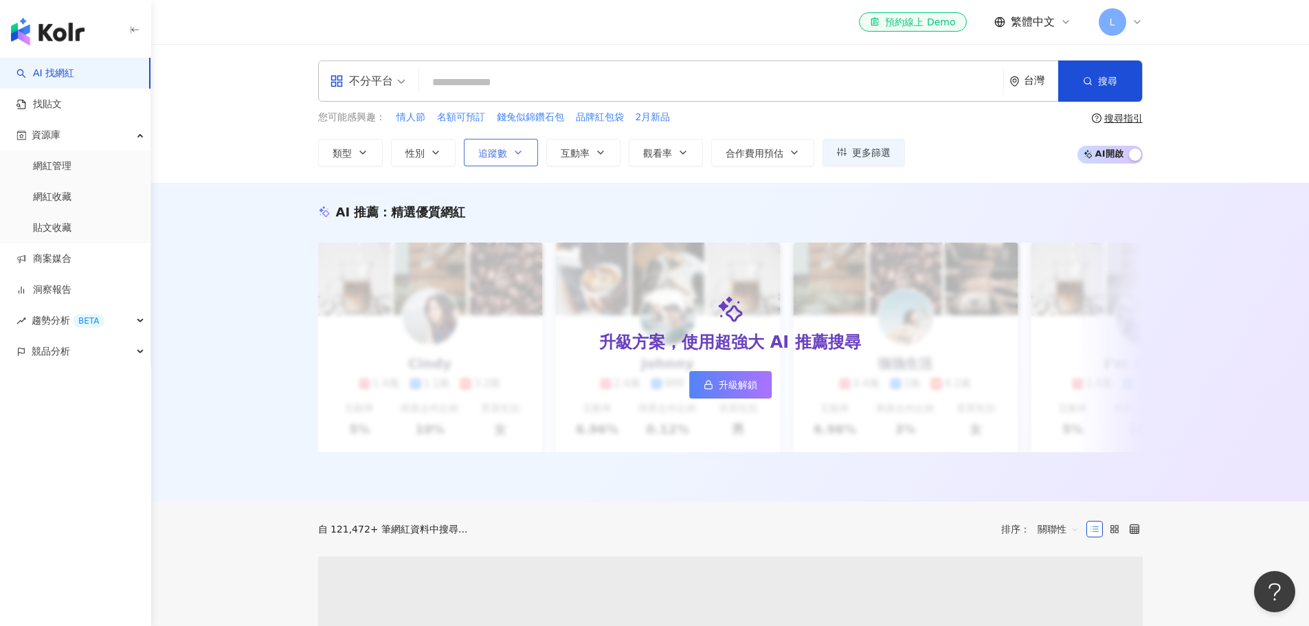
click at [480, 151] on span "追蹤數" at bounding box center [492, 153] width 29 height 11
click at [490, 139] on button "追蹤數" at bounding box center [501, 152] width 74 height 27
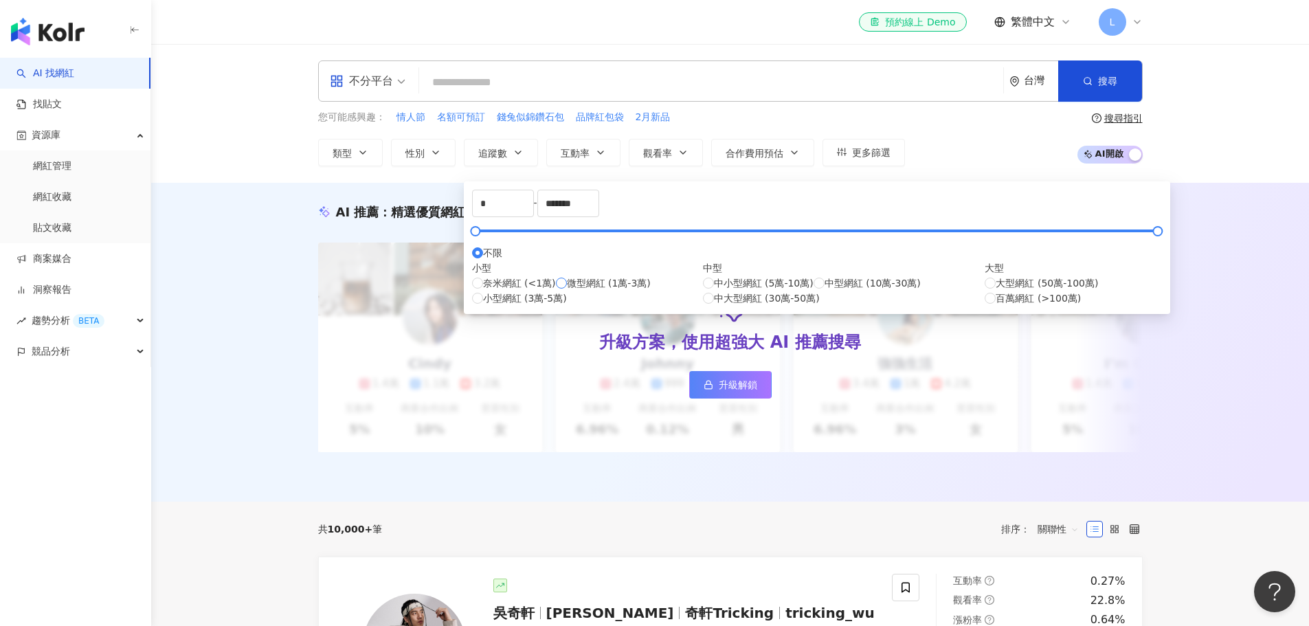
click at [567, 291] on span "微型網紅 (1萬-3萬)" at bounding box center [609, 282] width 84 height 15
type input "*****"
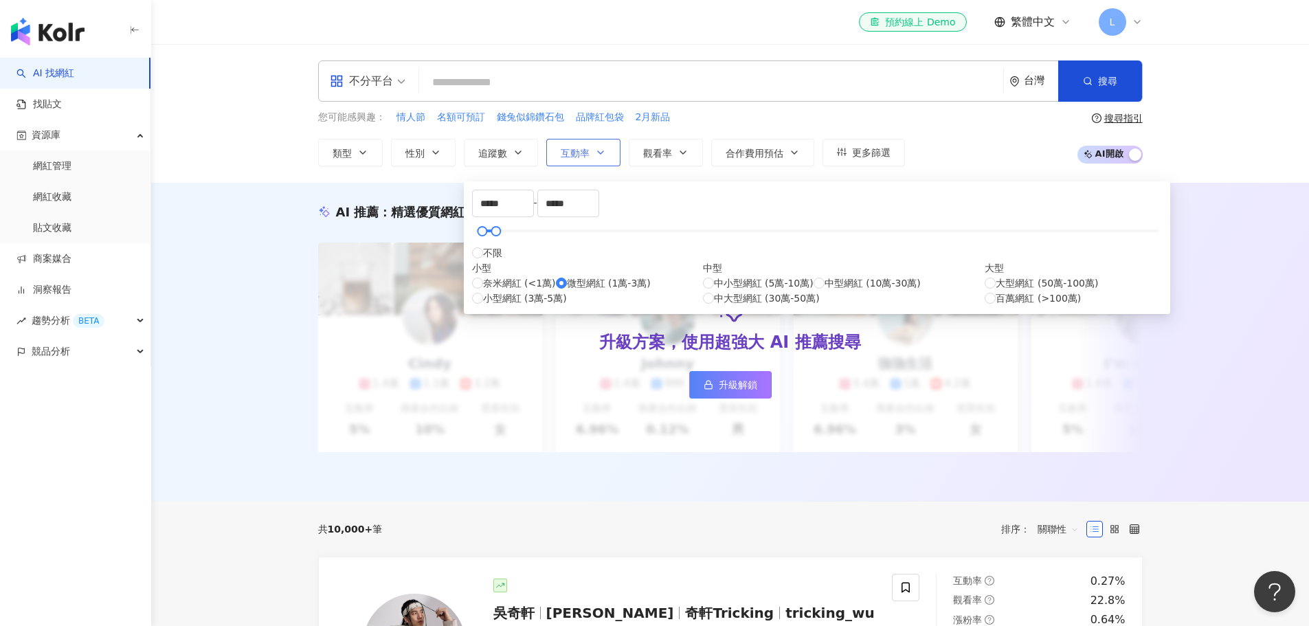
click at [580, 148] on span "互動率" at bounding box center [575, 153] width 29 height 11
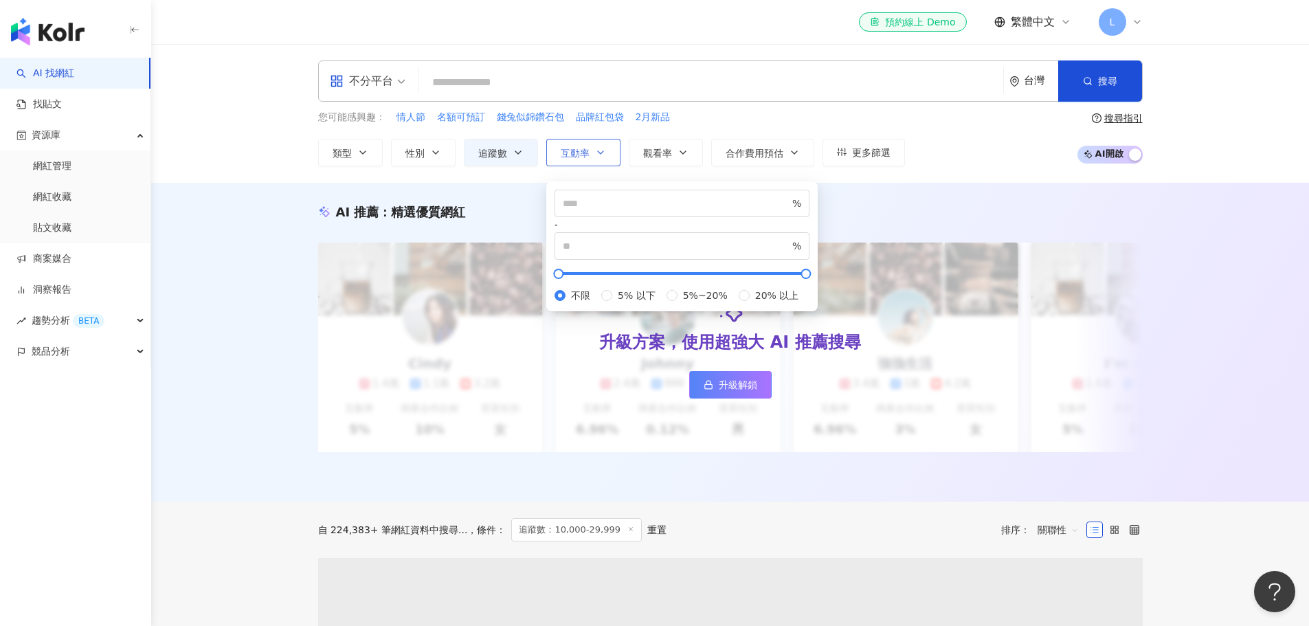
type input "*****"
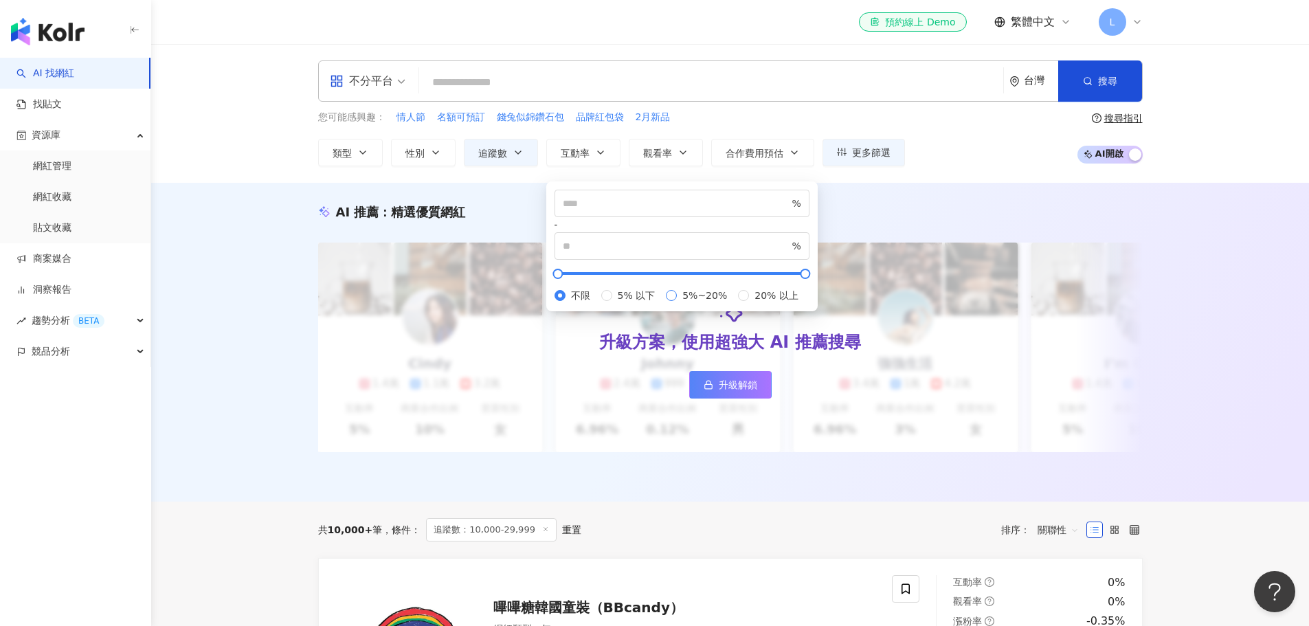
click at [677, 303] on span "5%~20%" at bounding box center [705, 295] width 56 height 15
type input "*"
type input "**"
click at [864, 155] on span "更多篩選" at bounding box center [871, 152] width 38 height 11
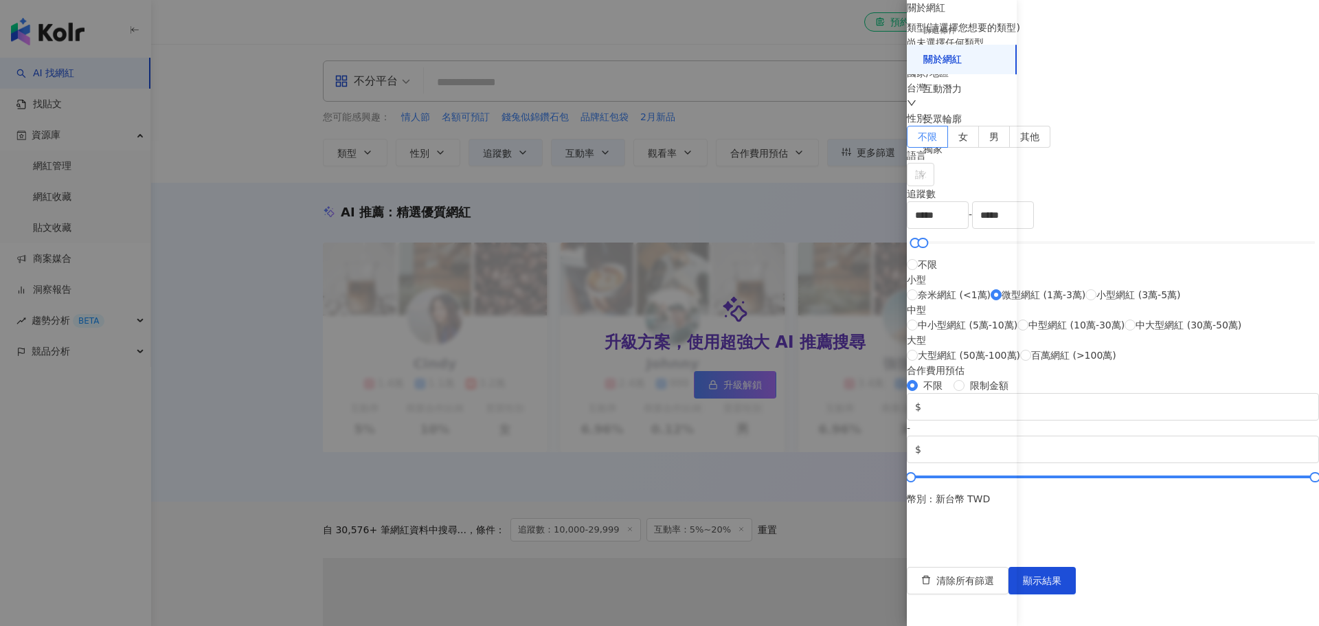
click at [769, 113] on div at bounding box center [659, 313] width 1319 height 626
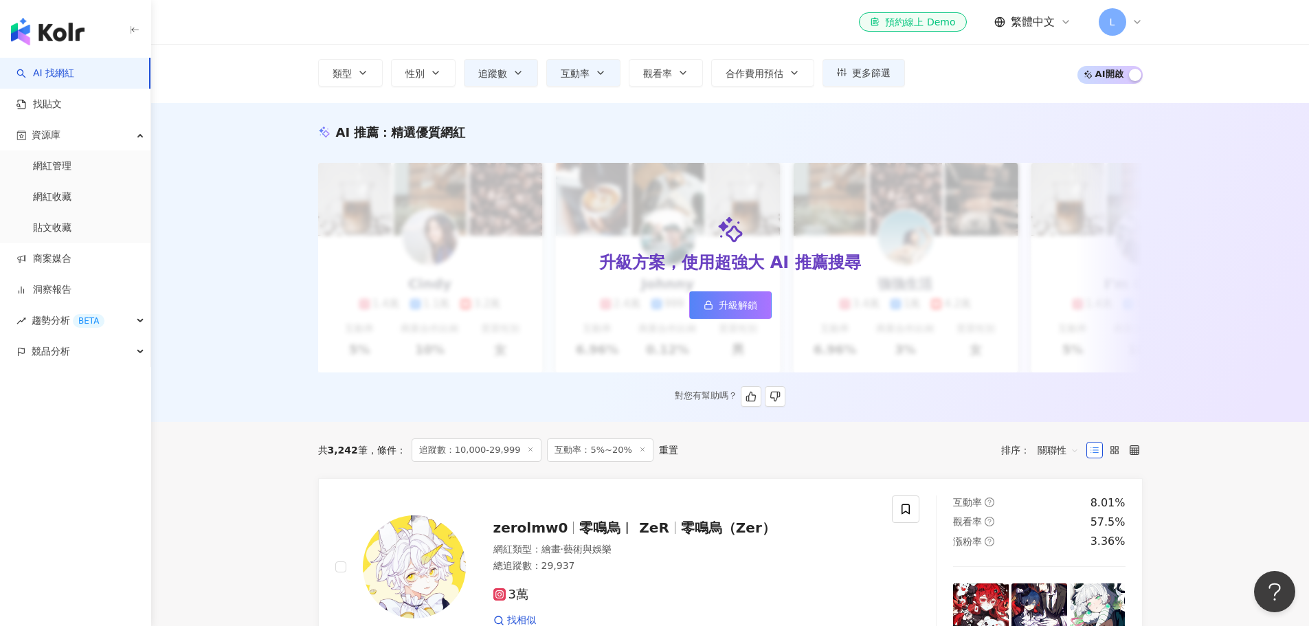
scroll to position [206, 0]
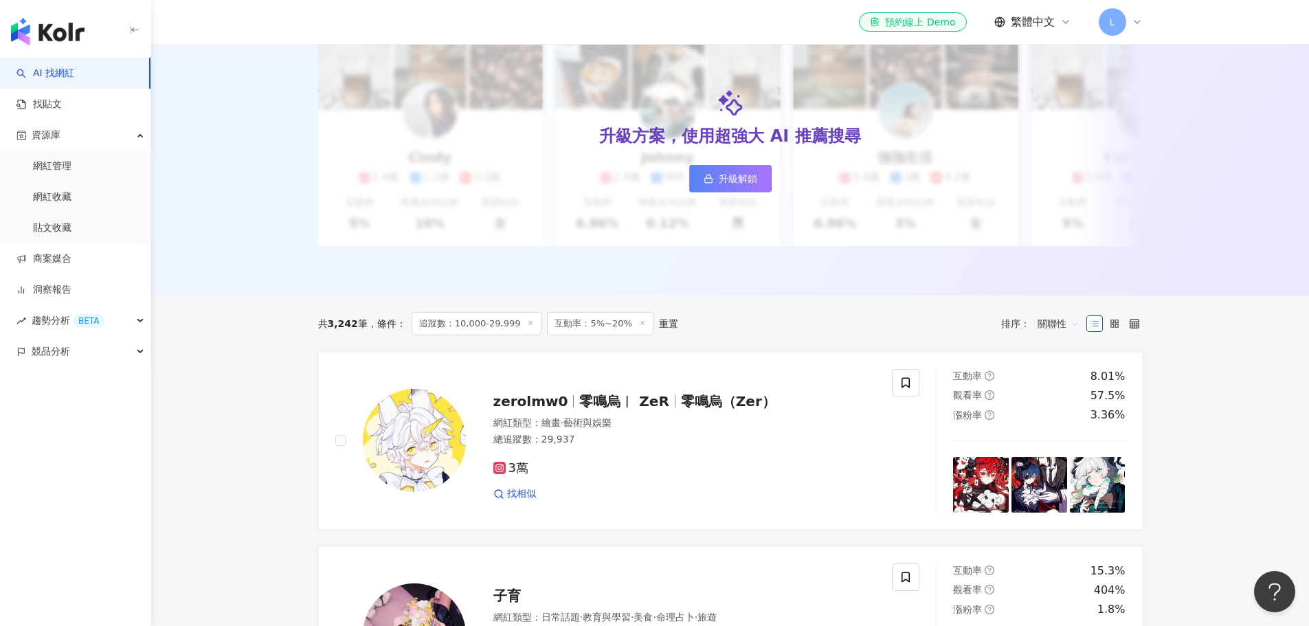
click at [659, 329] on div "重置" at bounding box center [668, 323] width 19 height 11
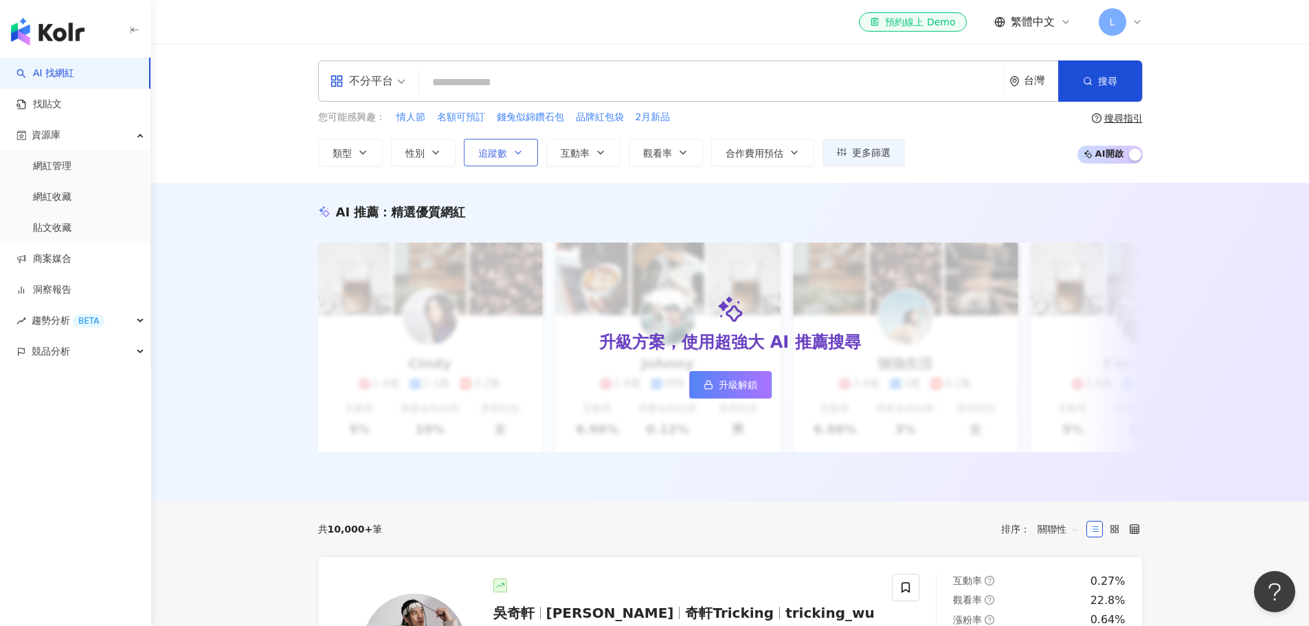
click at [494, 160] on button "追蹤數" at bounding box center [501, 152] width 74 height 27
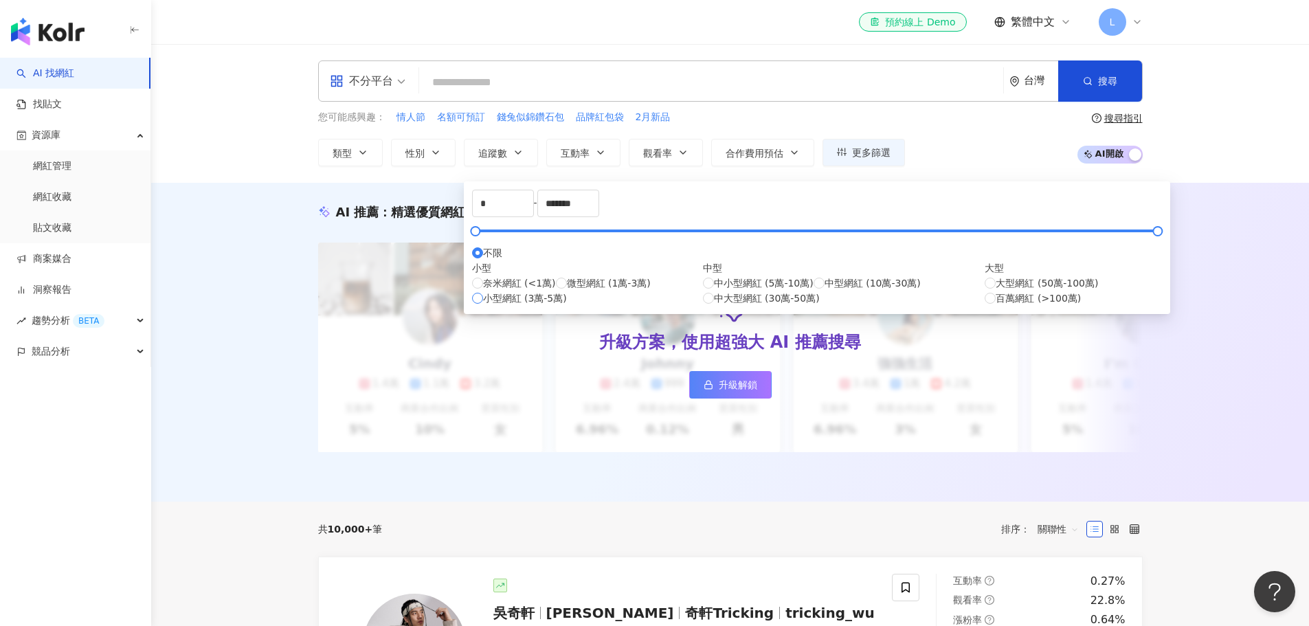
click at [532, 306] on span "小型網紅 (3萬-5萬)" at bounding box center [525, 298] width 84 height 15
type input "*****"
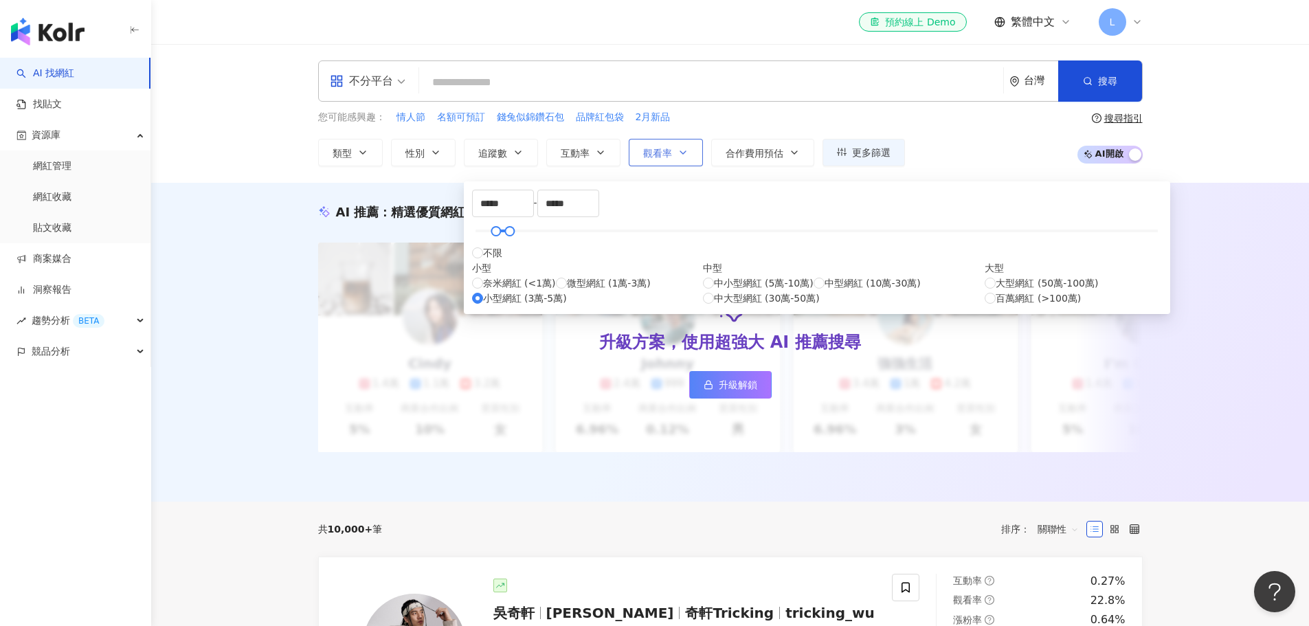
click at [669, 149] on span "觀看率" at bounding box center [657, 153] width 29 height 11
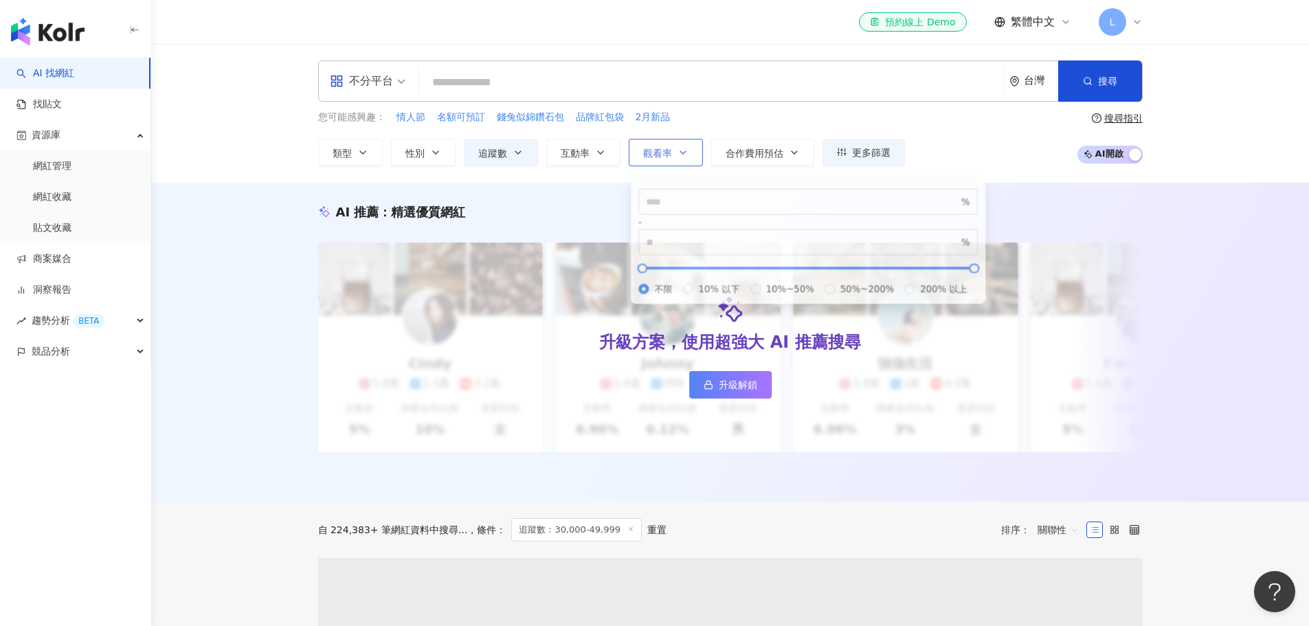
click at [670, 154] on span "觀看率" at bounding box center [657, 153] width 29 height 11
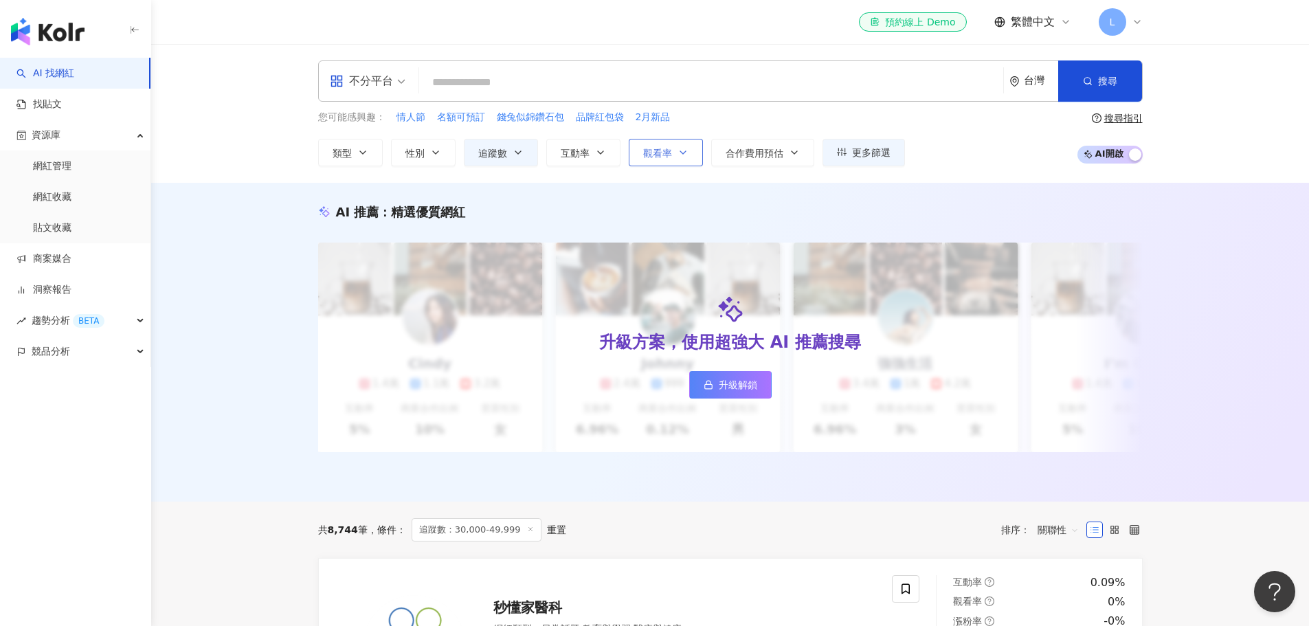
click at [670, 154] on span "觀看率" at bounding box center [657, 153] width 29 height 11
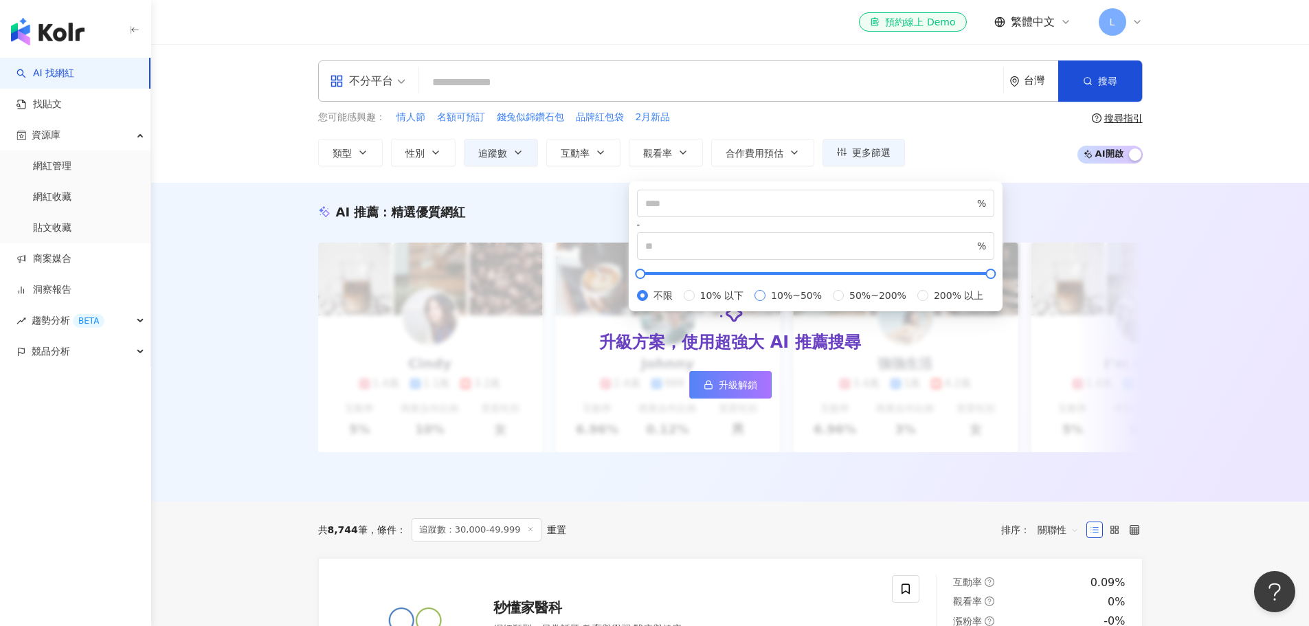
click at [765, 303] on span "10%~50%" at bounding box center [796, 295] width 62 height 15
type input "**"
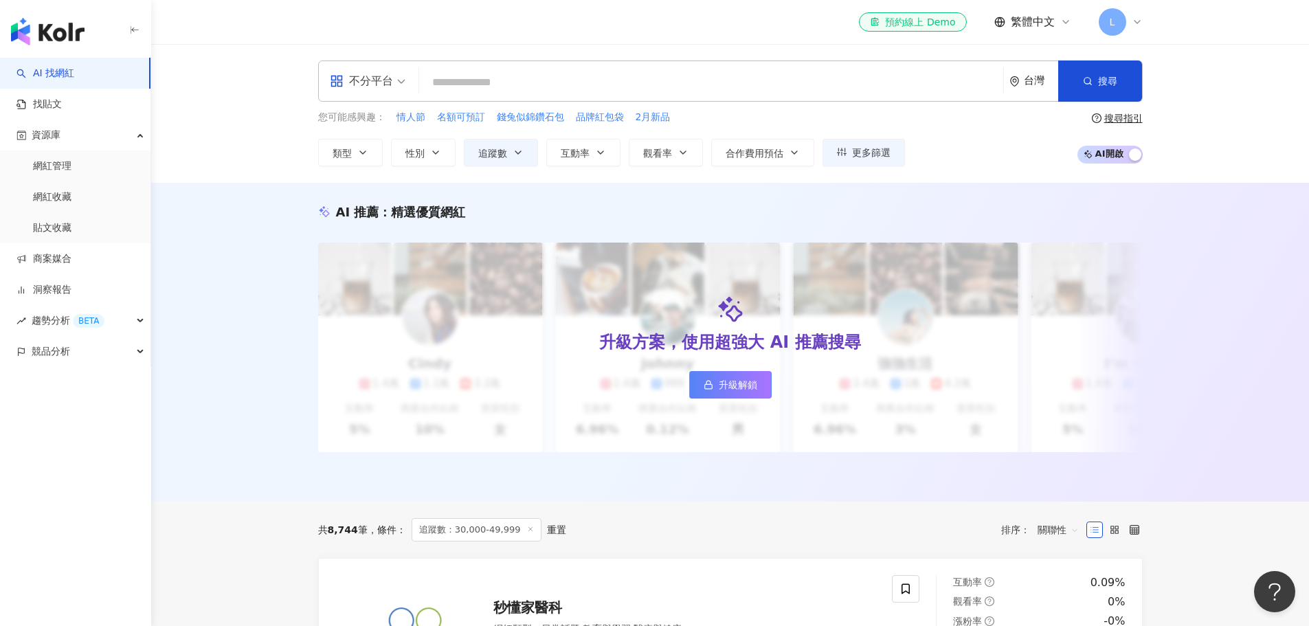
click at [1215, 288] on div "AI 推薦 ： 精選優質網紅 升級方案，使用超強大 AI 推薦搜尋 升級解鎖 Cindy 1.4萬 1.1萬 3.2萬 互動率 5% 商業合作比例 10% 受…" at bounding box center [729, 342] width 1157 height 319
click at [425, 152] on button "性別" at bounding box center [423, 152] width 65 height 27
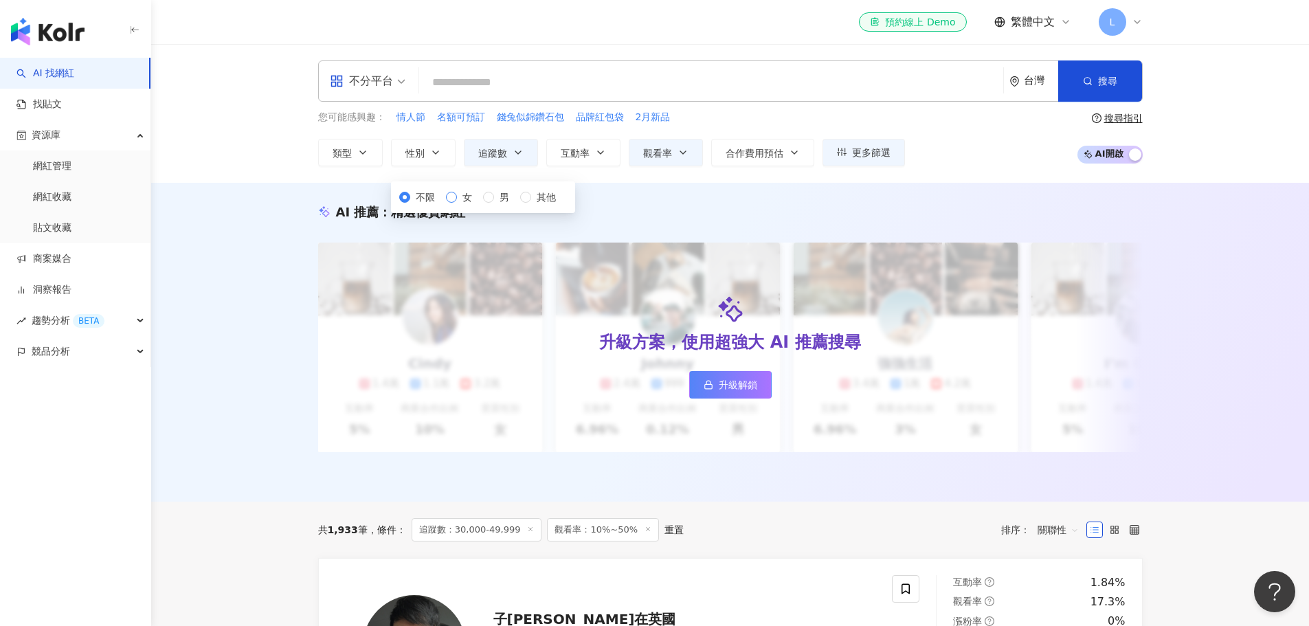
click at [457, 205] on span "女" at bounding box center [467, 197] width 21 height 15
click at [349, 155] on span "類型" at bounding box center [341, 153] width 19 height 11
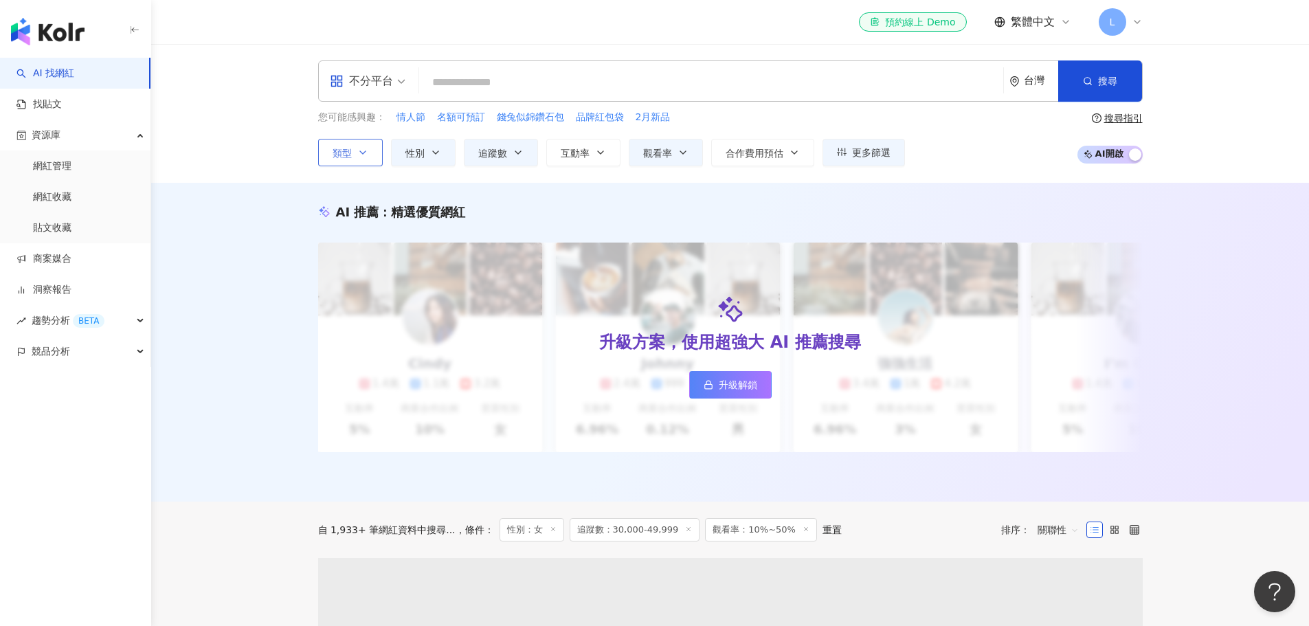
click at [349, 155] on span "類型" at bounding box center [341, 153] width 19 height 11
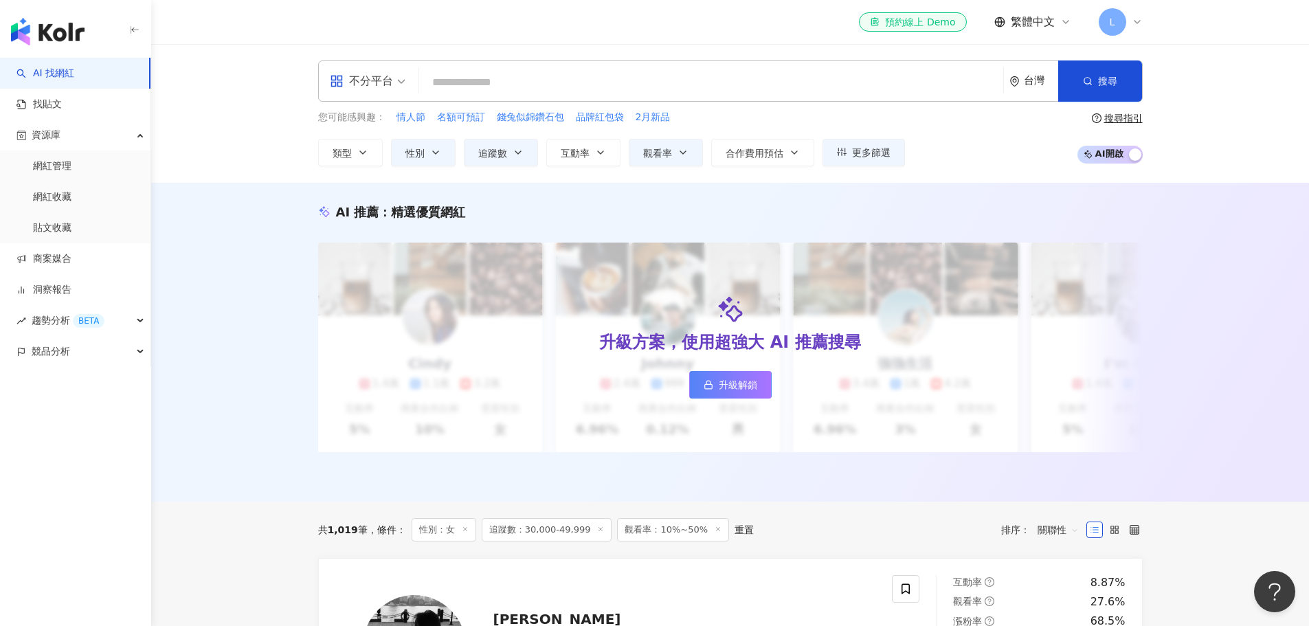
click at [280, 317] on div "AI 推薦 ： 精選優質網紅 升級方案，使用超強大 AI 推薦搜尋 升級解鎖 Cindy 1.4萬 1.1萬 3.2萬 互動率 5% 商業合作比例 10% 受…" at bounding box center [729, 342] width 1157 height 319
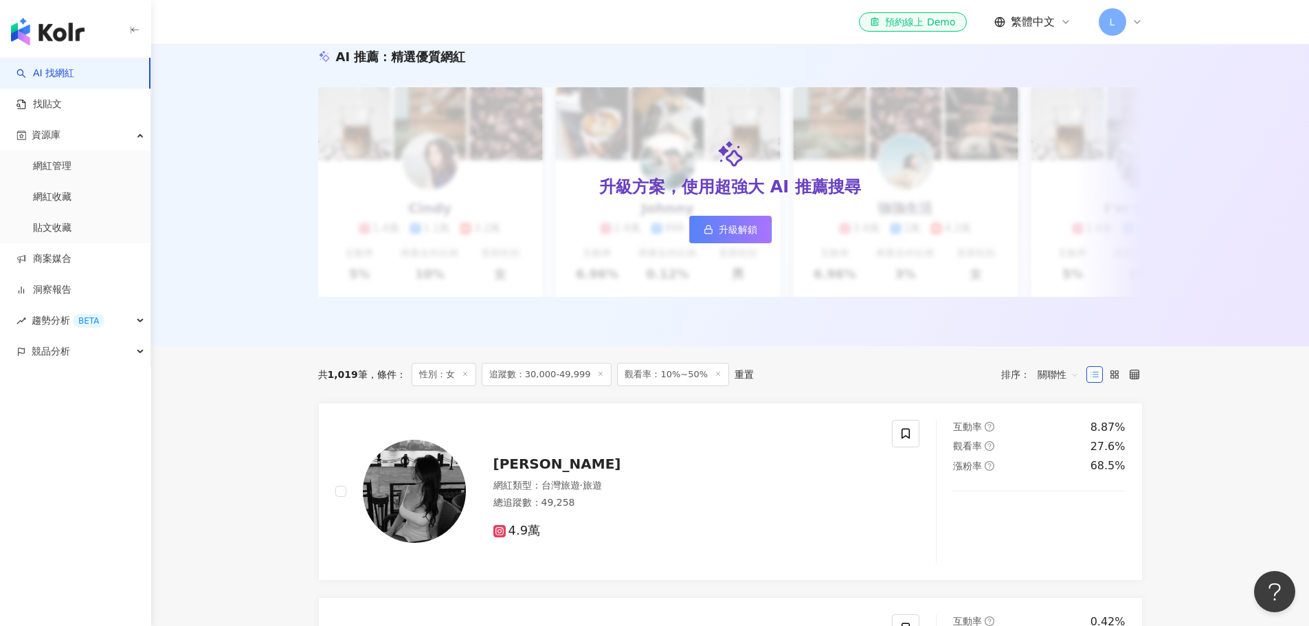
scroll to position [343, 0]
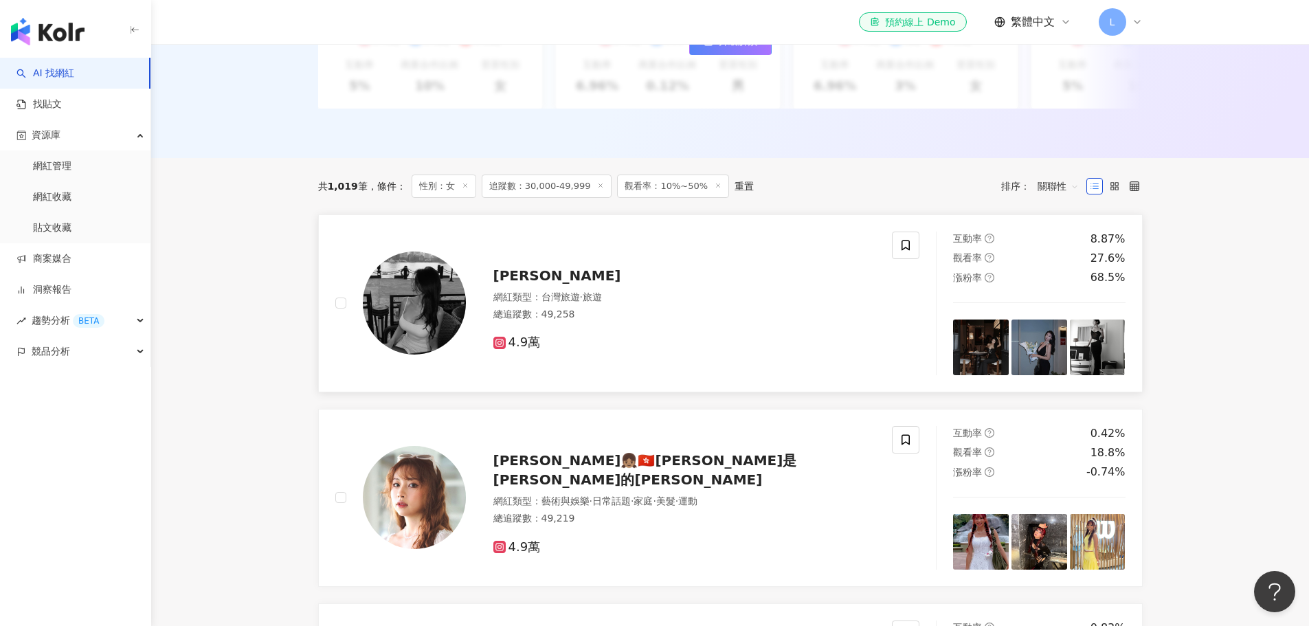
click at [530, 350] on span "4.9萬" at bounding box center [516, 342] width 47 height 14
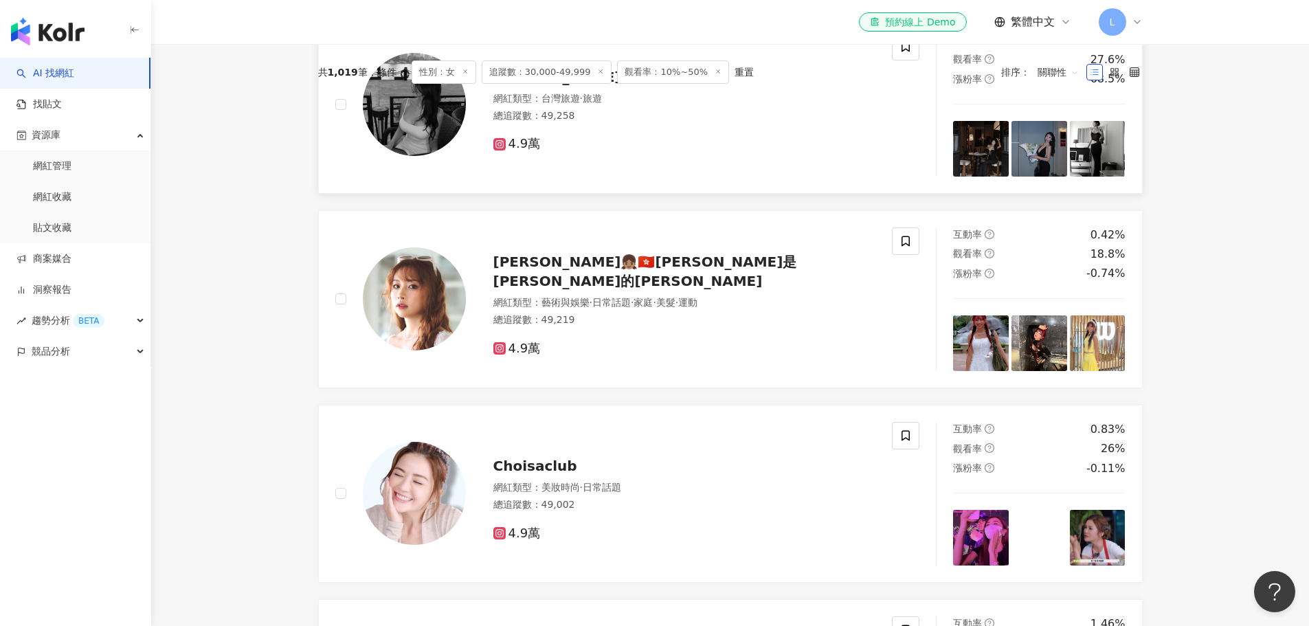
scroll to position [550, 0]
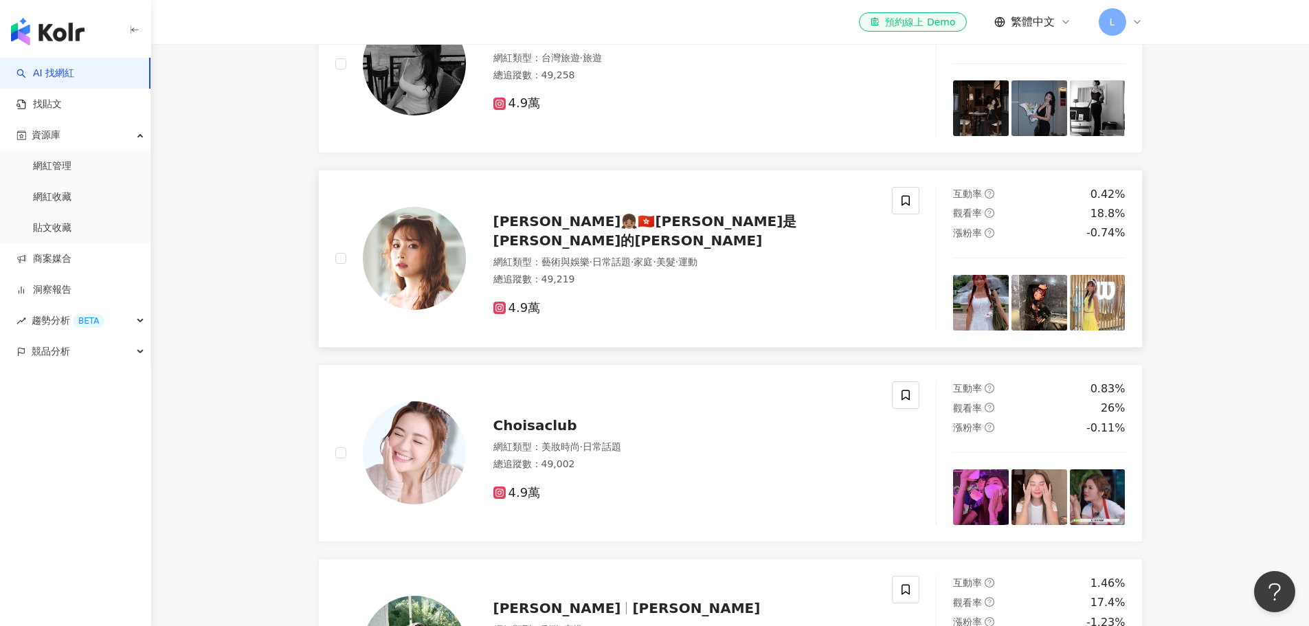
click at [577, 249] on span "Yu Cheng👧🏽🇭🇰Yu是鄭詠瑜的瑜" at bounding box center [645, 231] width 304 height 36
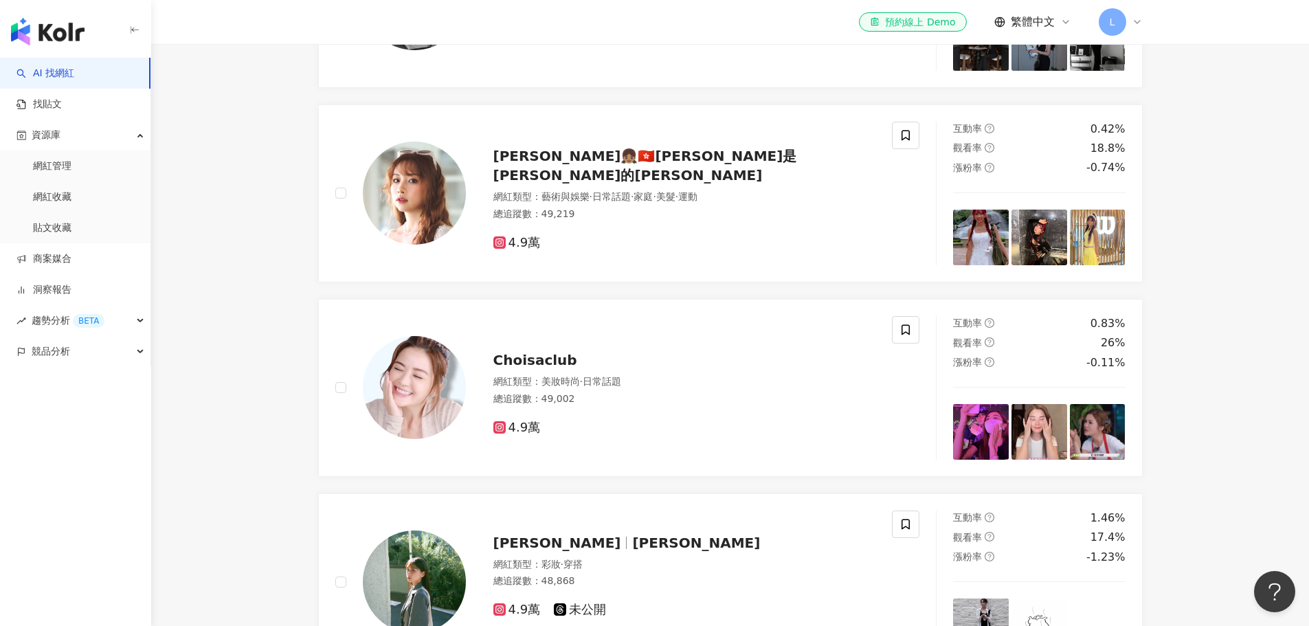
scroll to position [756, 0]
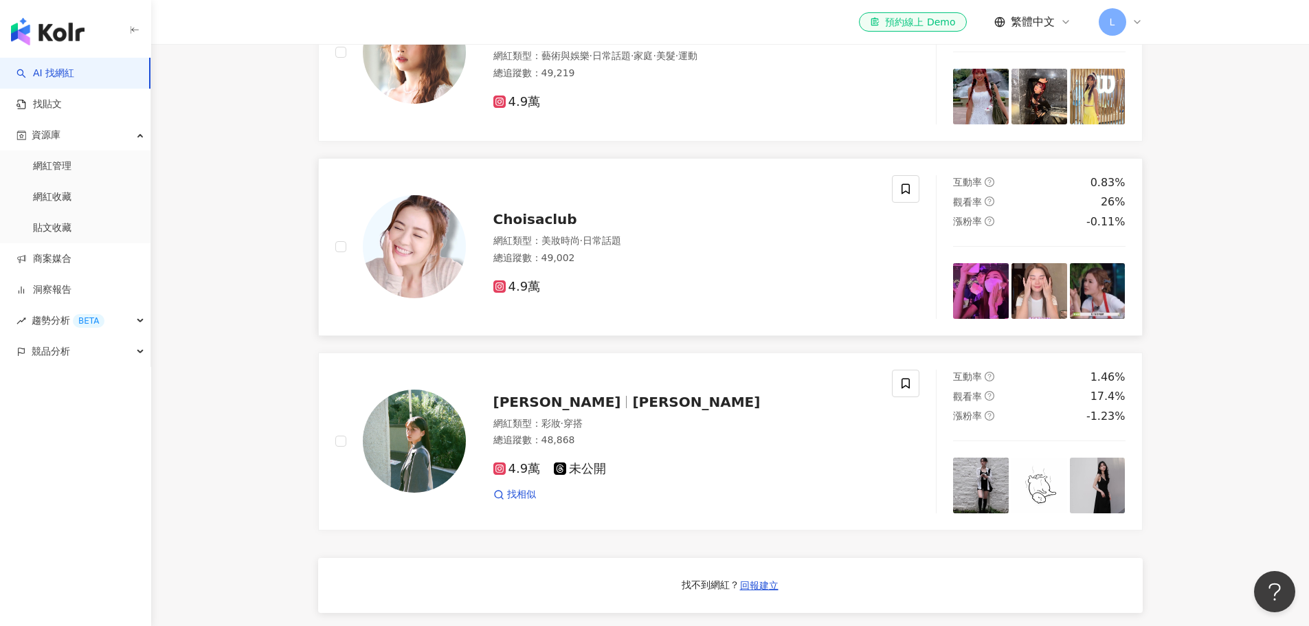
click at [525, 294] on span "4.9萬" at bounding box center [516, 287] width 47 height 14
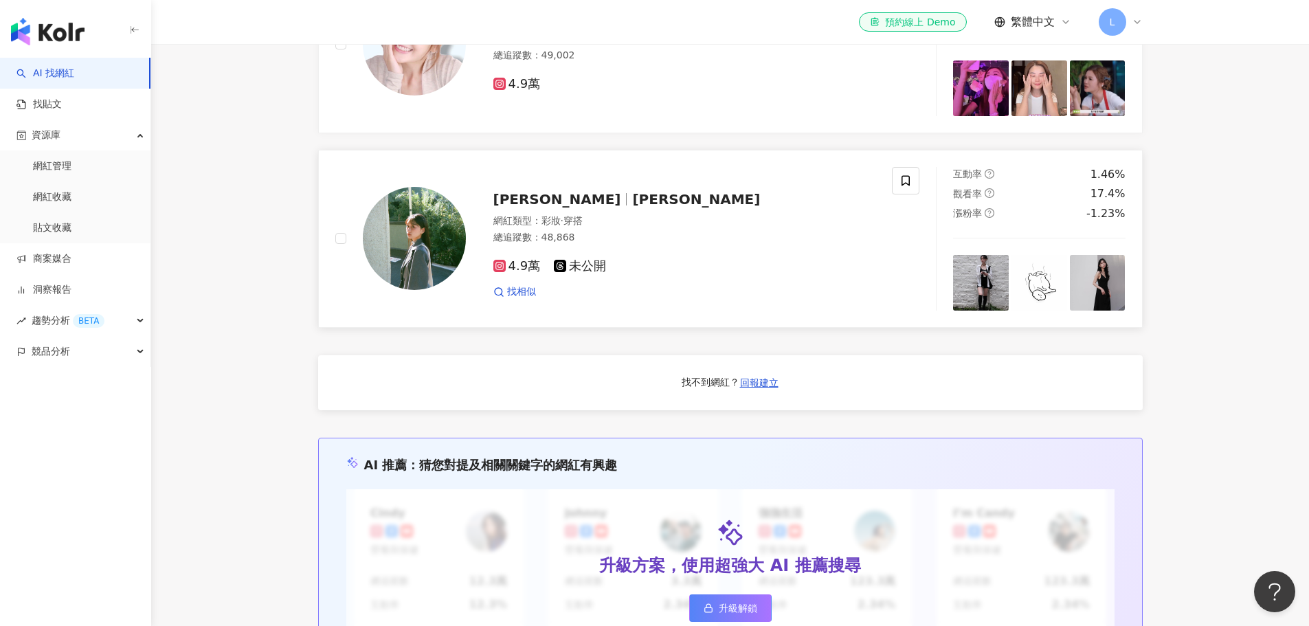
scroll to position [962, 0]
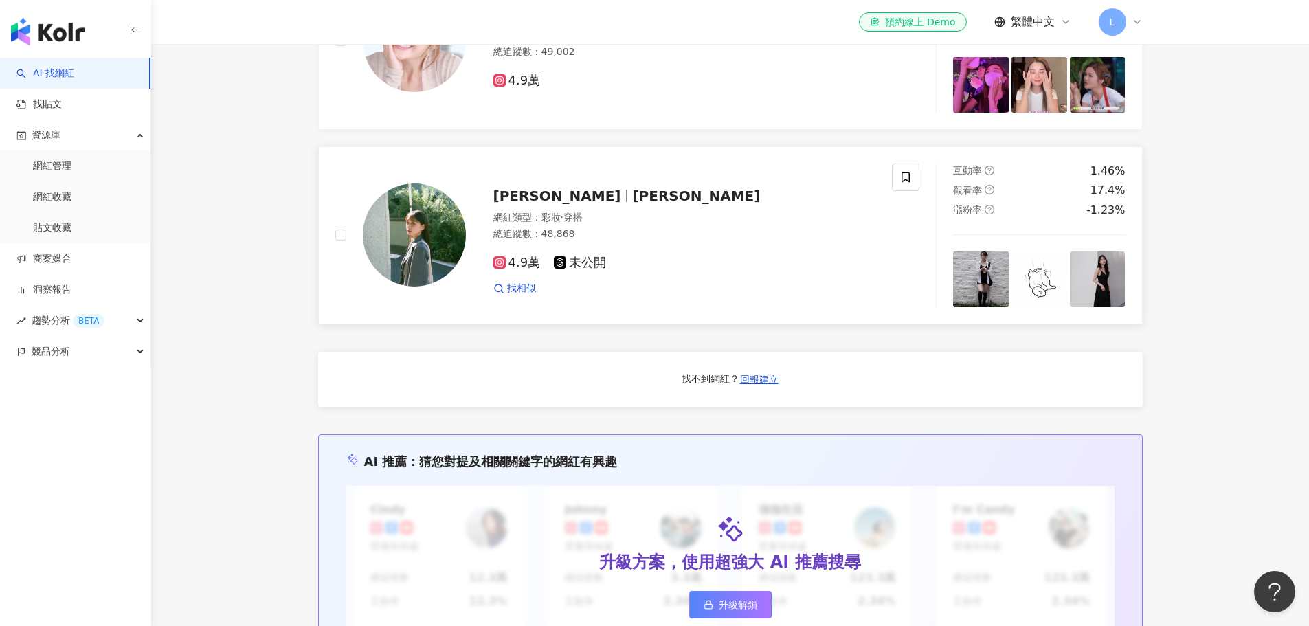
click at [516, 270] on span "4.9萬" at bounding box center [516, 263] width 47 height 14
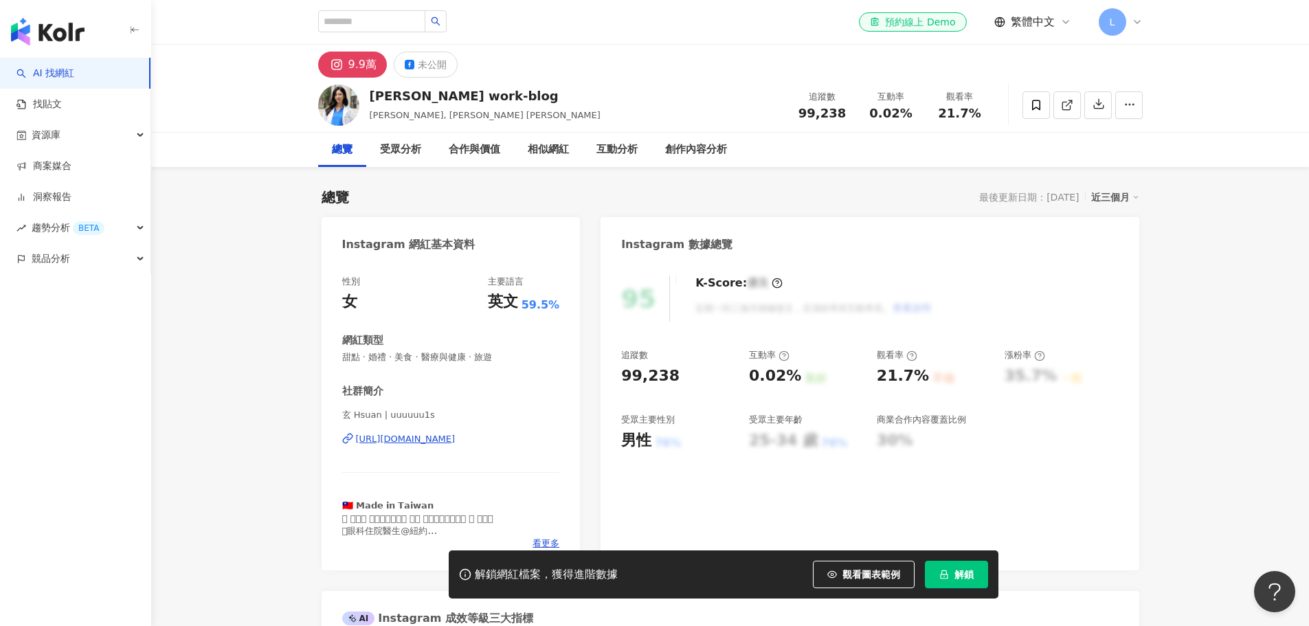
click at [449, 436] on div "https://www.instagram.com/uuuuuu1s/" at bounding box center [406, 439] width 100 height 12
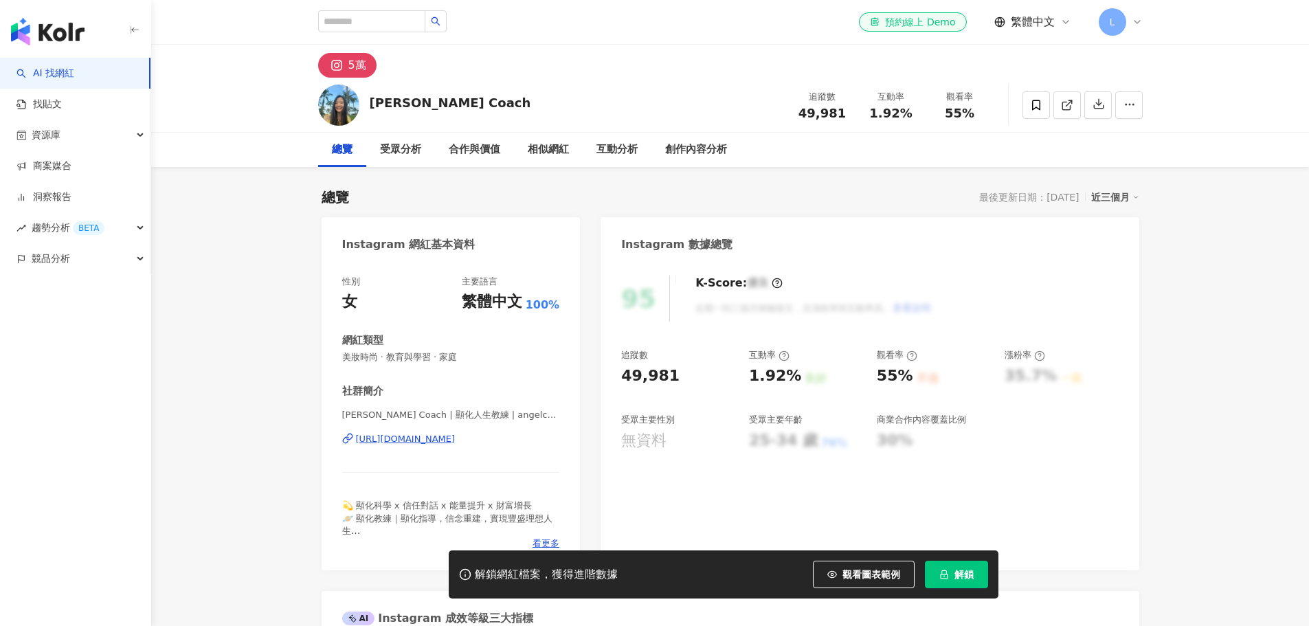
drag, startPoint x: 484, startPoint y: 435, endPoint x: 674, endPoint y: 460, distance: 191.9
click at [455, 435] on div "https://www.instagram.com/angelcoach2024/" at bounding box center [406, 439] width 100 height 12
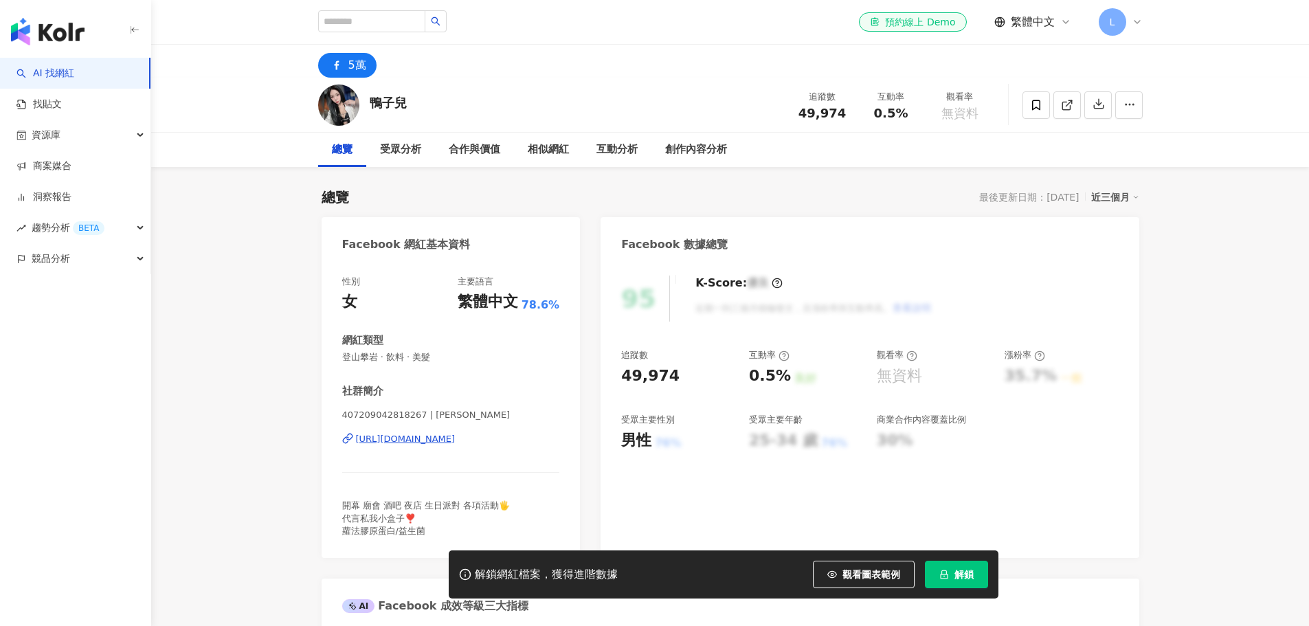
drag, startPoint x: 0, startPoint y: 0, endPoint x: 451, endPoint y: 438, distance: 628.6
click at [451, 438] on div "https://www.facebook.com/407209042818267" at bounding box center [406, 439] width 100 height 12
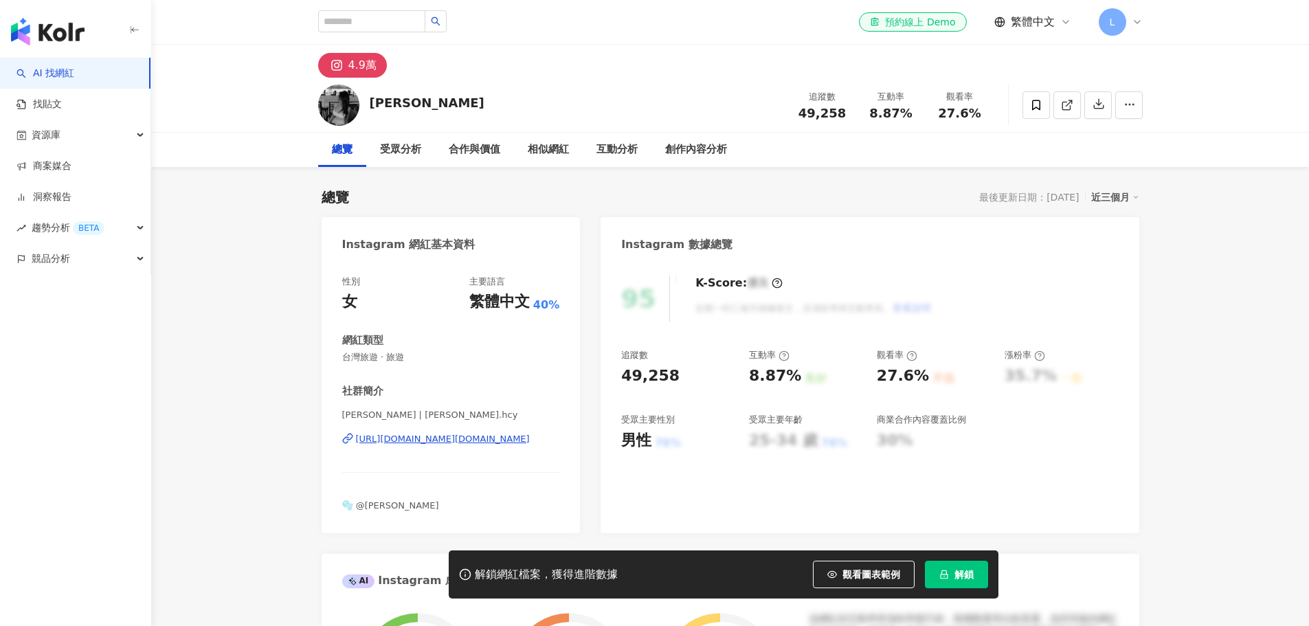
click at [438, 442] on div "https://www.instagram.com/heidi.hcy/" at bounding box center [443, 439] width 174 height 12
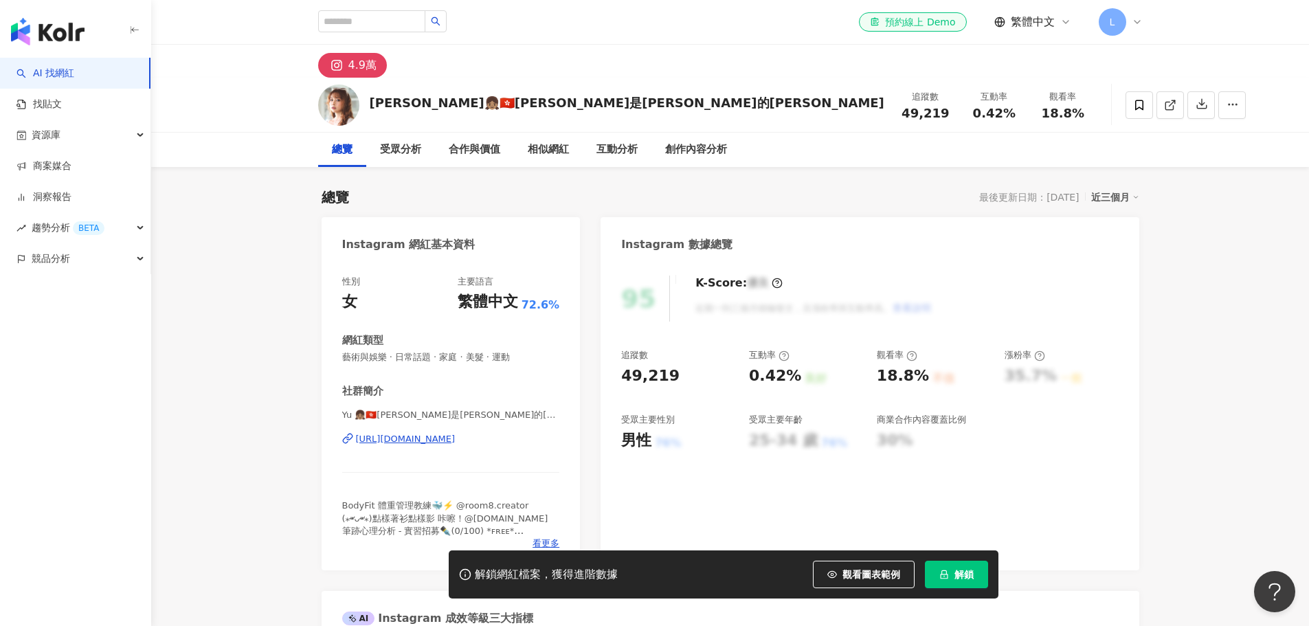
click at [455, 433] on div "[URL][DOMAIN_NAME]" at bounding box center [406, 439] width 100 height 12
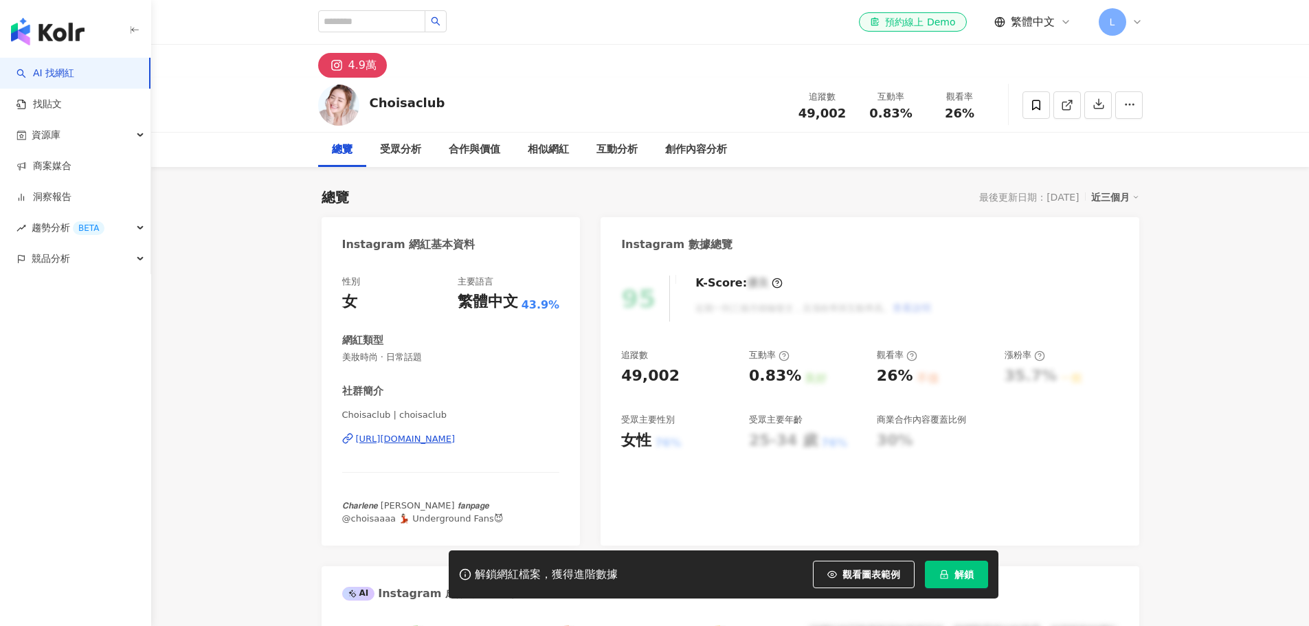
click at [455, 438] on div "https://www.instagram.com/choisaclub/" at bounding box center [406, 439] width 100 height 12
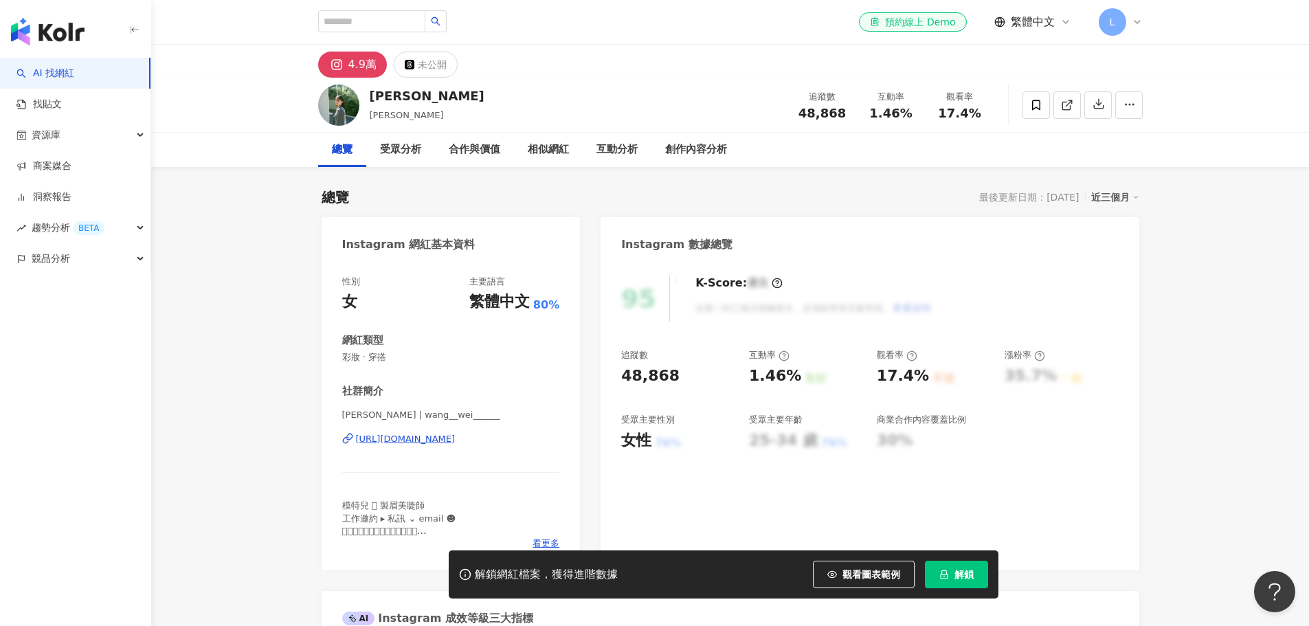
click at [455, 434] on div "[URL][DOMAIN_NAME]" at bounding box center [406, 439] width 100 height 12
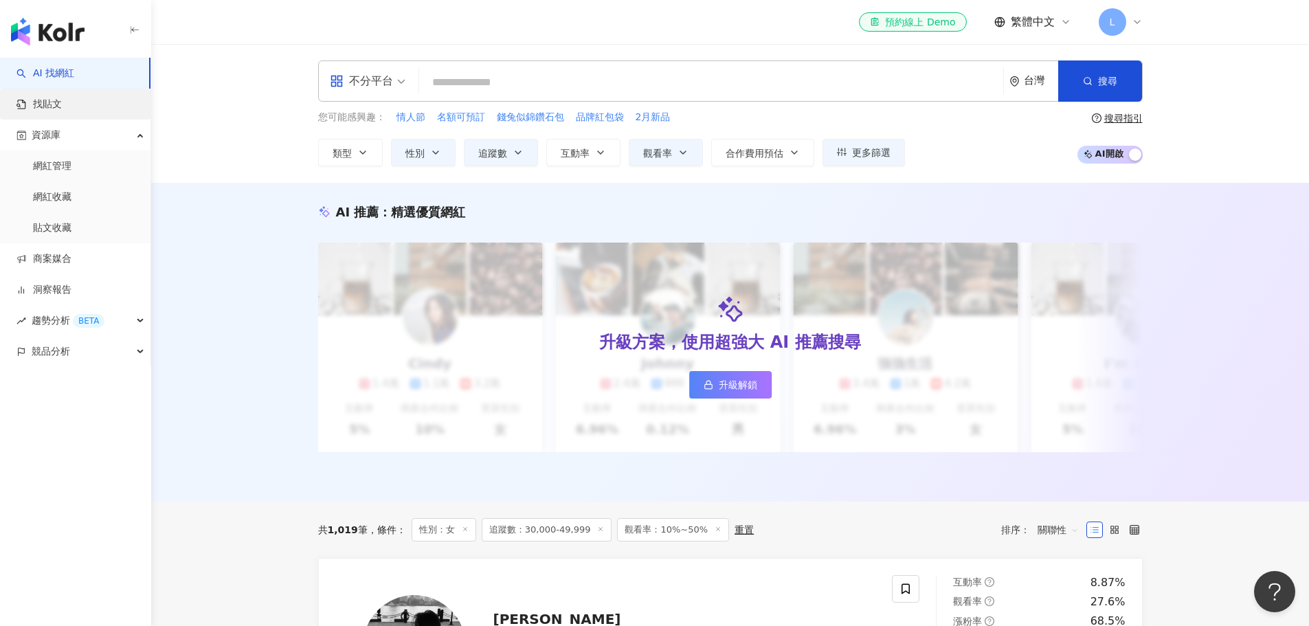
click at [59, 109] on link "找貼文" at bounding box center [38, 105] width 45 height 14
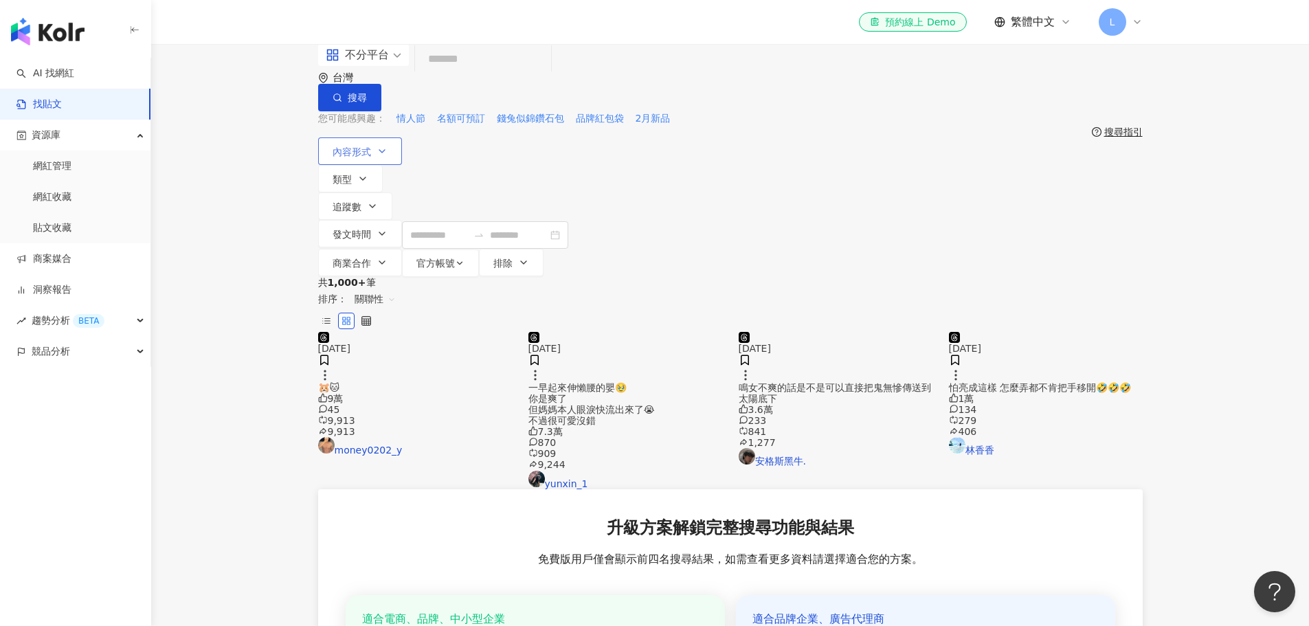
click at [379, 149] on icon "button" at bounding box center [381, 151] width 11 height 11
click at [363, 245] on span "全部影音" at bounding box center [367, 236] width 49 height 15
click at [249, 304] on main "不分平台 台灣 搜尋 您可能感興趣： 情人節 名額可預訂 錢兔似錦鑽石包 品牌紅包袋 2月新品 搜尋指引 內容形式 類型 追蹤數 發文時間 商業合作 官方帳號…" at bounding box center [729, 437] width 1157 height 786
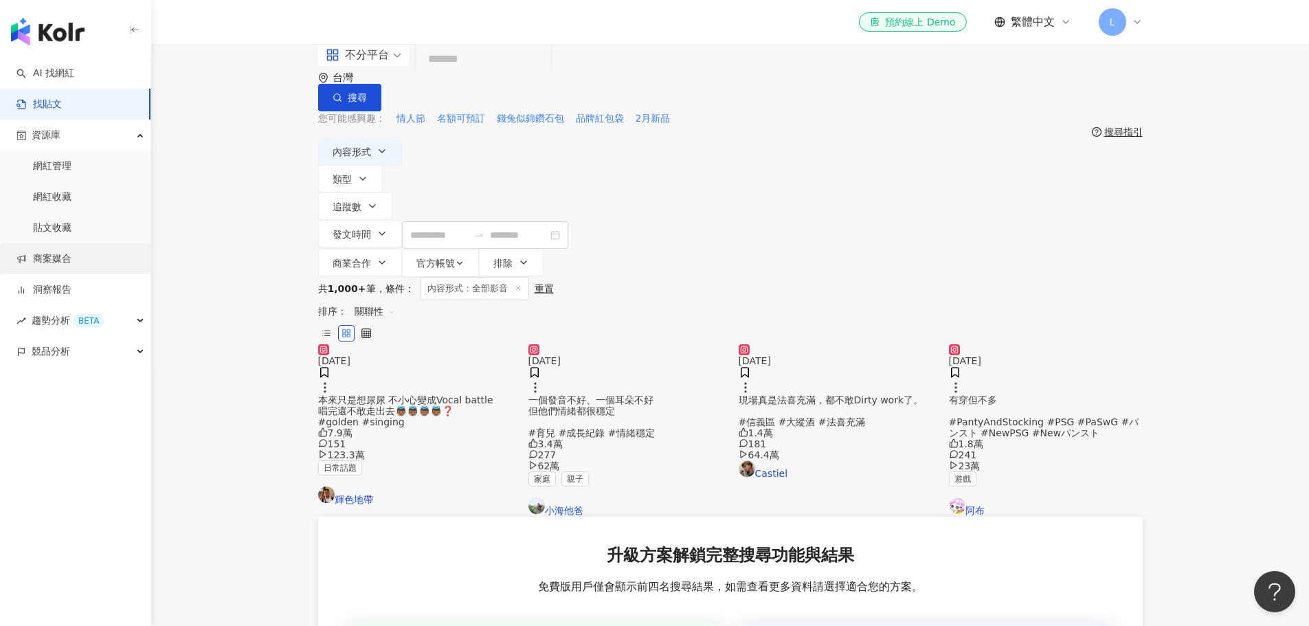
click at [56, 258] on link "商案媒合" at bounding box center [43, 259] width 55 height 14
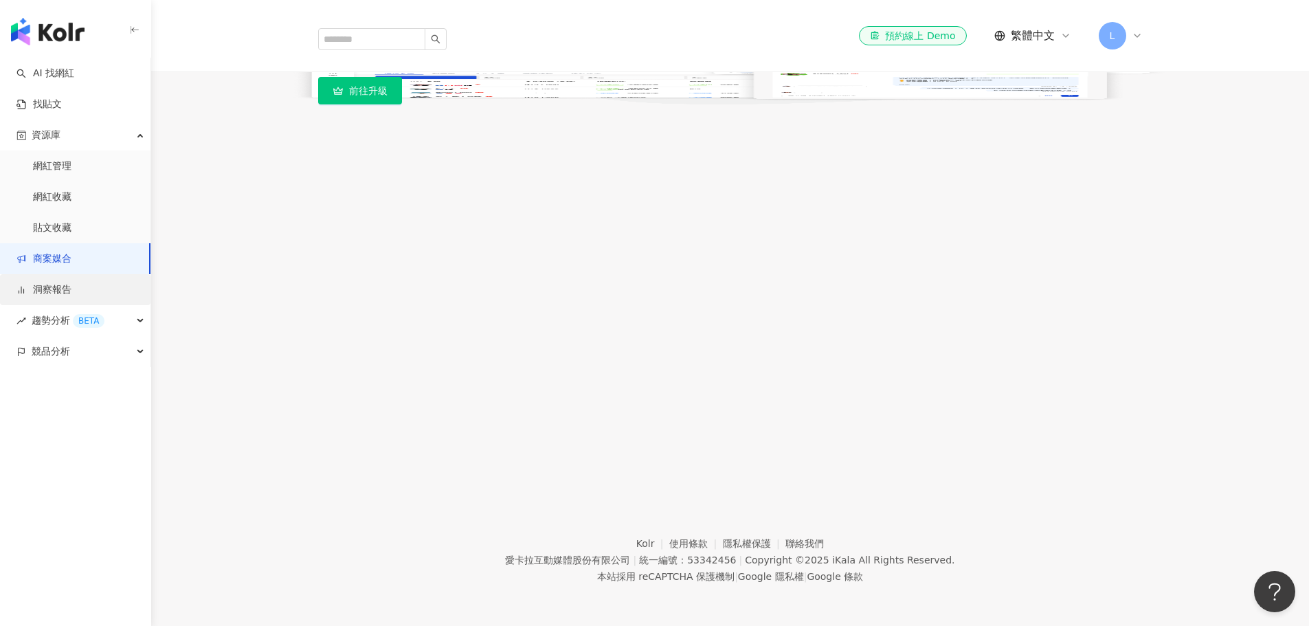
click at [54, 290] on link "洞察報告" at bounding box center [43, 290] width 55 height 14
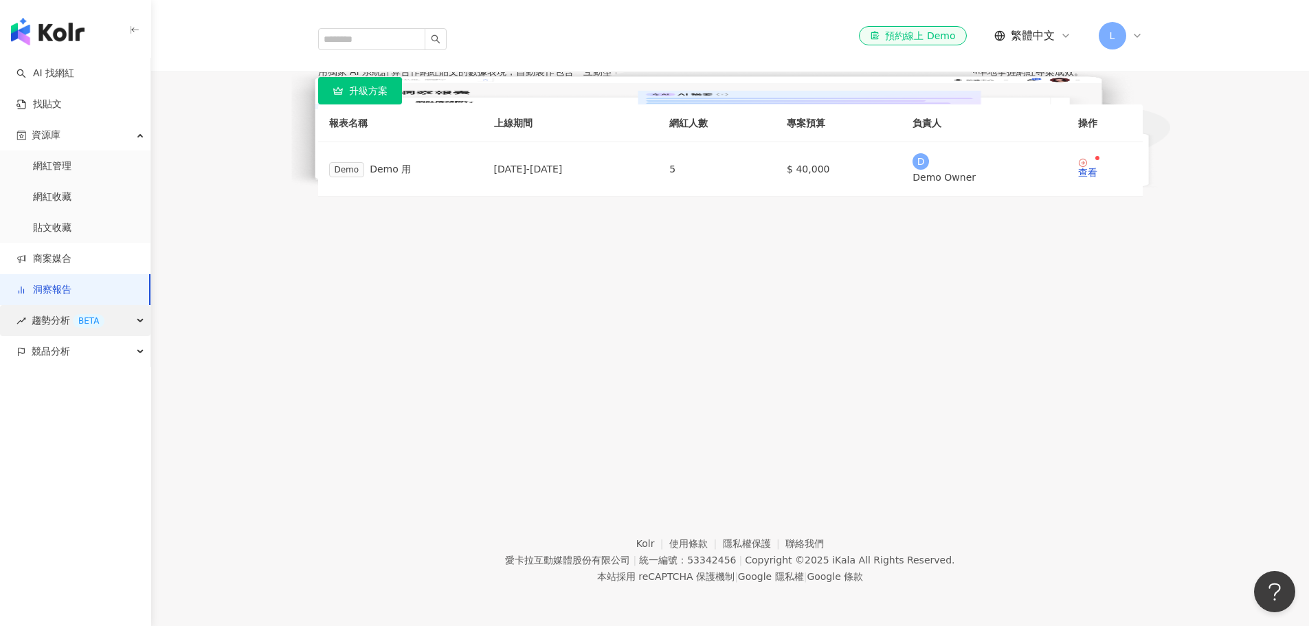
click at [53, 317] on span "趨勢分析 BETA" at bounding box center [68, 320] width 73 height 31
click at [56, 349] on link "Hashtag 排行" at bounding box center [64, 352] width 63 height 14
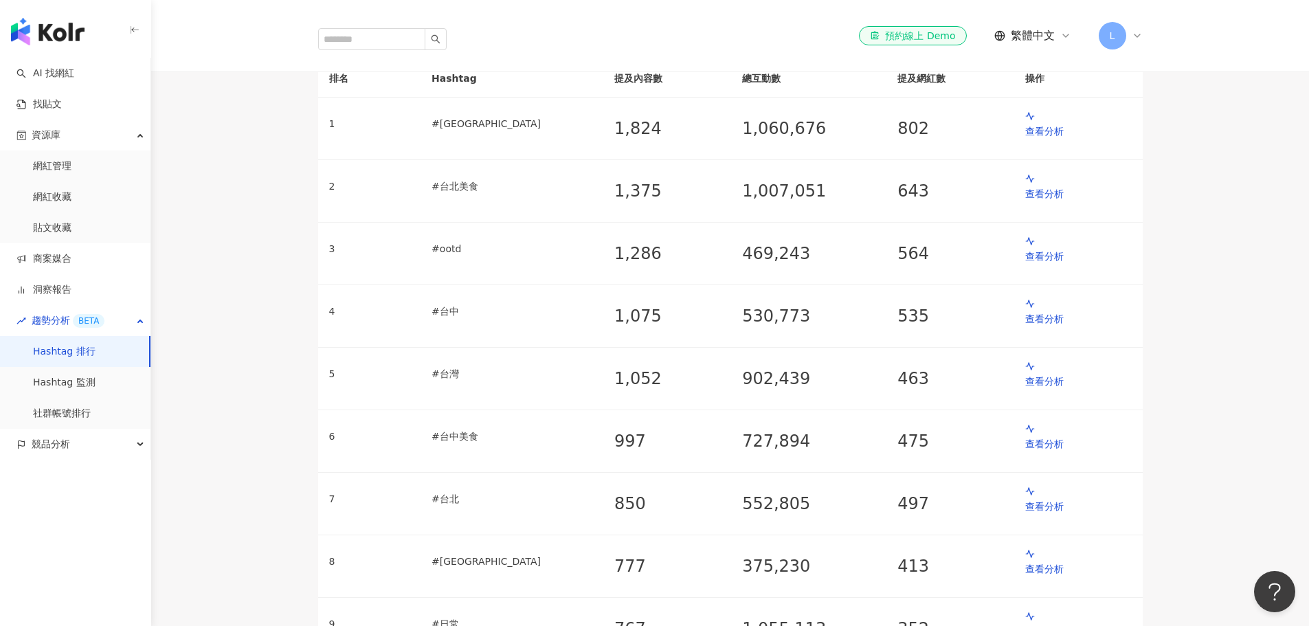
scroll to position [275, 0]
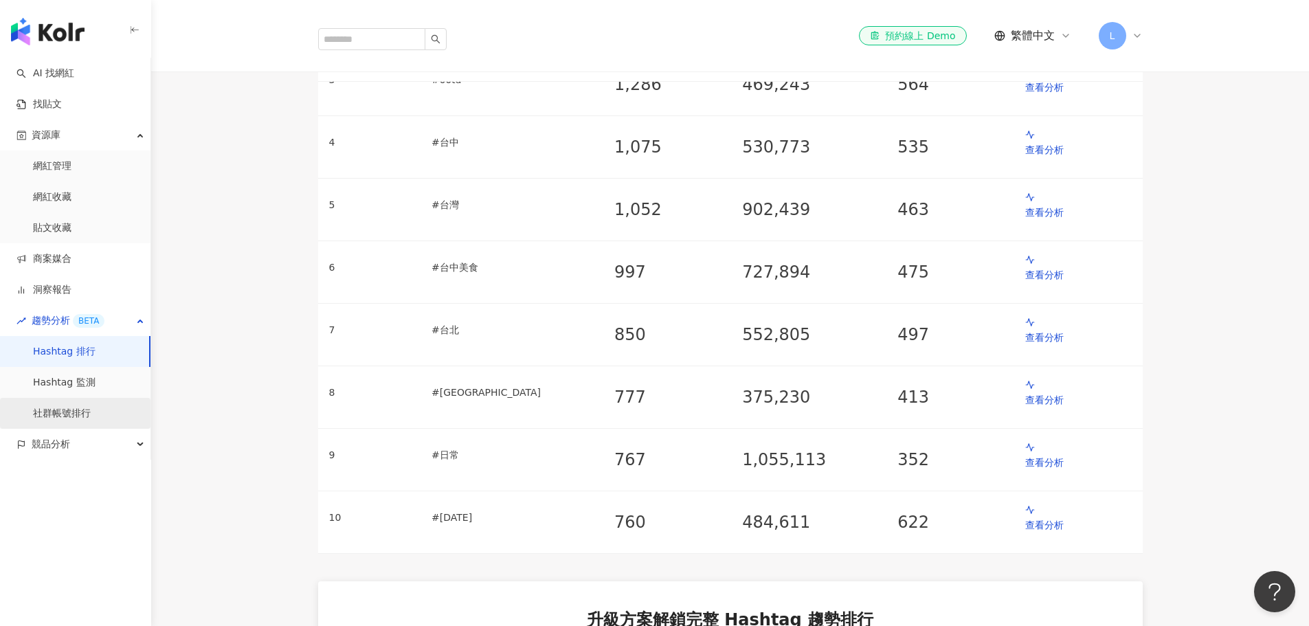
click at [91, 414] on link "社群帳號排行" at bounding box center [62, 414] width 58 height 14
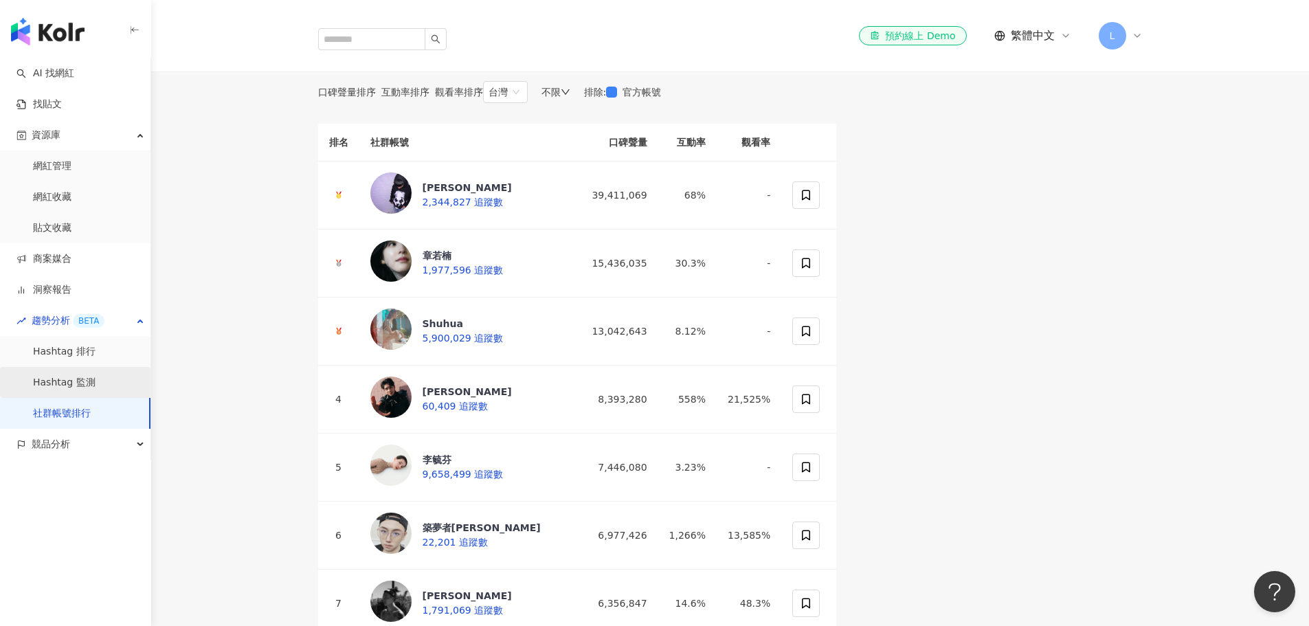
click at [86, 387] on link "Hashtag 監測" at bounding box center [64, 383] width 63 height 14
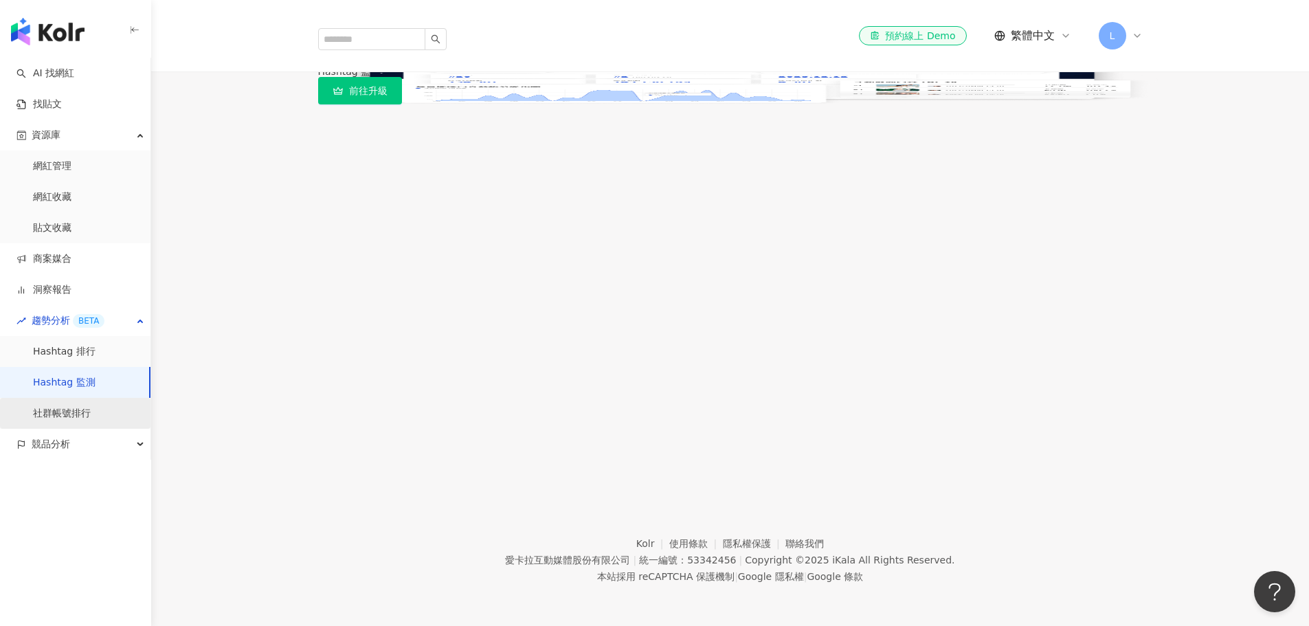
click at [84, 416] on link "社群帳號排行" at bounding box center [62, 414] width 58 height 14
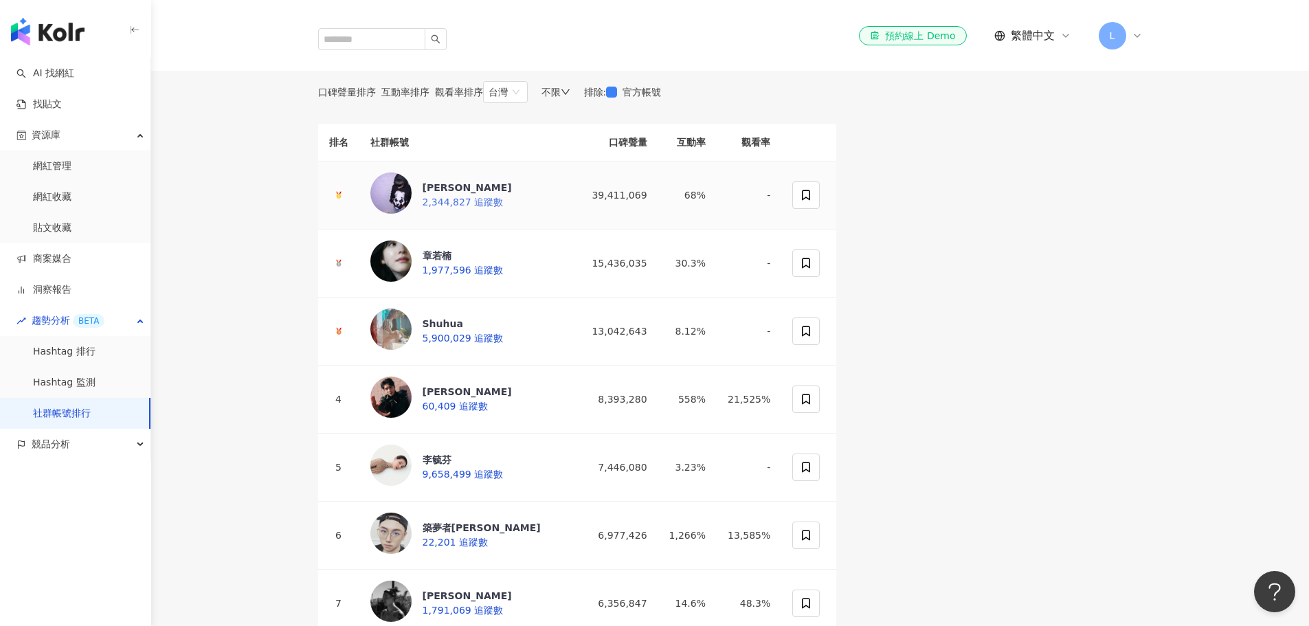
click at [451, 194] on div "[PERSON_NAME]" at bounding box center [466, 188] width 89 height 14
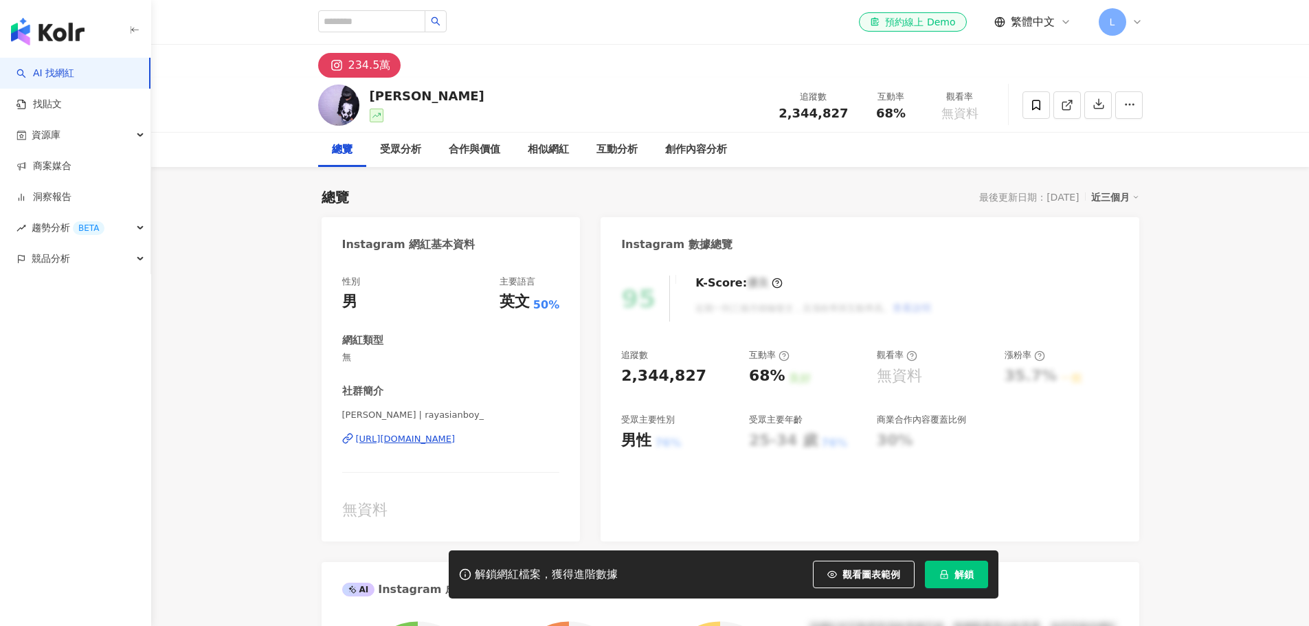
click at [431, 434] on div "[URL][DOMAIN_NAME]" at bounding box center [406, 439] width 100 height 12
